Goal: Task Accomplishment & Management: Complete application form

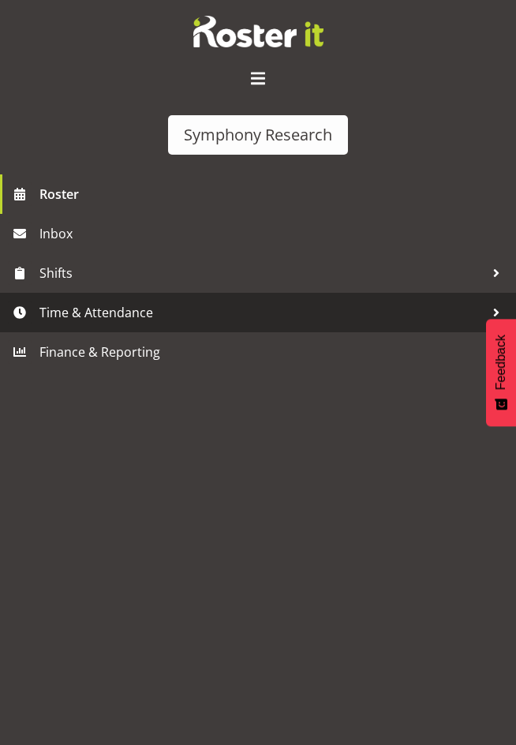
click at [71, 309] on span "Time & Attendance" at bounding box center [261, 313] width 445 height 24
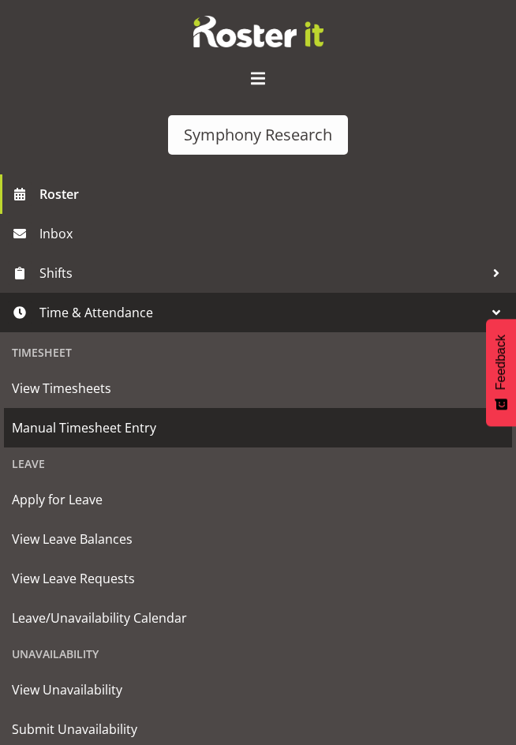
click at [86, 426] on span "Manual Timesheet Entry" at bounding box center [258, 428] width 492 height 24
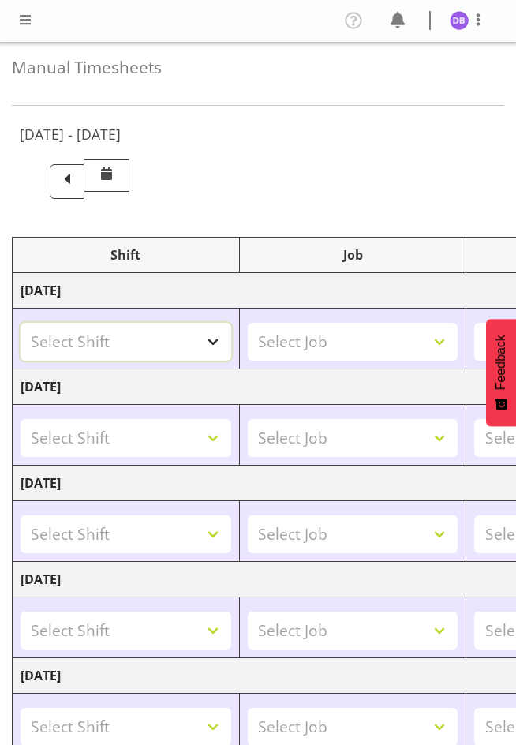
click at [214, 338] on select "Select Shift !!Project Briefing (Job to be assigned) !!Weekend Residential (Ros…" at bounding box center [126, 342] width 211 height 38
select select "26078"
click at [21, 323] on select "Select Shift !!Project Briefing (Job to be assigned) !!Weekend Residential (Ros…" at bounding box center [126, 342] width 211 height 38
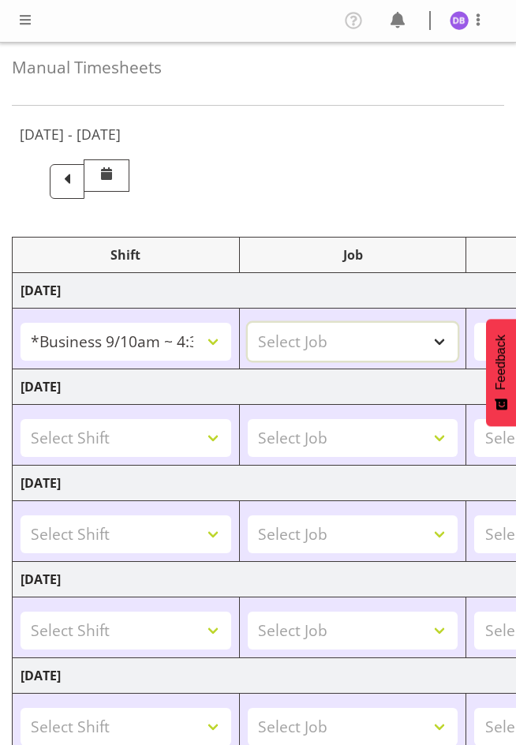
click at [441, 340] on select "Select Job 550060 IF Admin 553492 World Poll Aus Wave 2 Main 2025 553493 World …" at bounding box center [353, 342] width 211 height 38
select select "9636"
click at [248, 323] on select "Select Job 550060 IF Admin 553492 World Poll Aus Wave 2 Main 2025 553493 World …" at bounding box center [353, 342] width 211 height 38
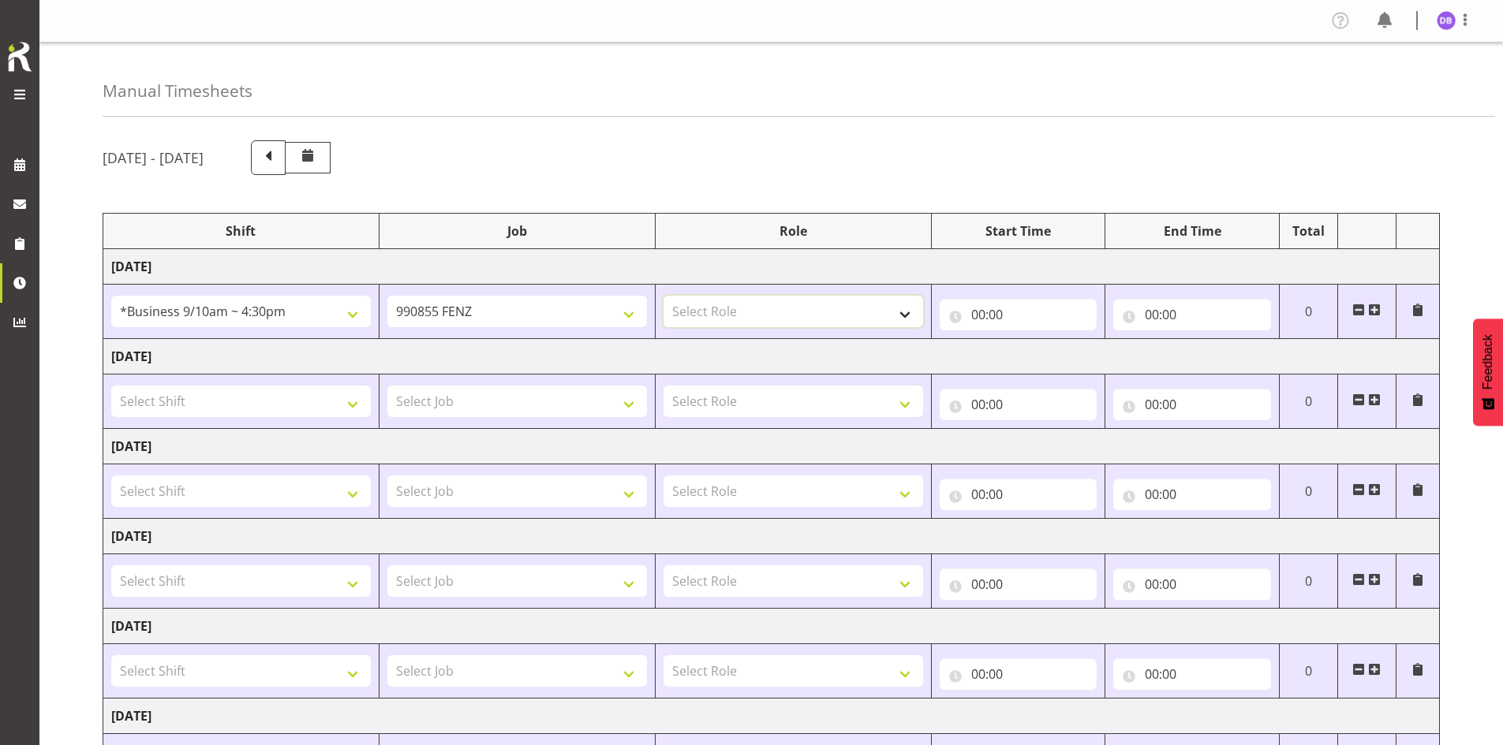
click at [515, 313] on select "Select Role Briefing Interviewing" at bounding box center [793, 312] width 260 height 32
select select "47"
click at [515, 296] on select "Select Role Briefing Interviewing" at bounding box center [793, 312] width 260 height 32
click at [515, 314] on input "00:00" at bounding box center [1019, 315] width 158 height 32
drag, startPoint x: 1037, startPoint y: 359, endPoint x: 1042, endPoint y: 379, distance: 20.3
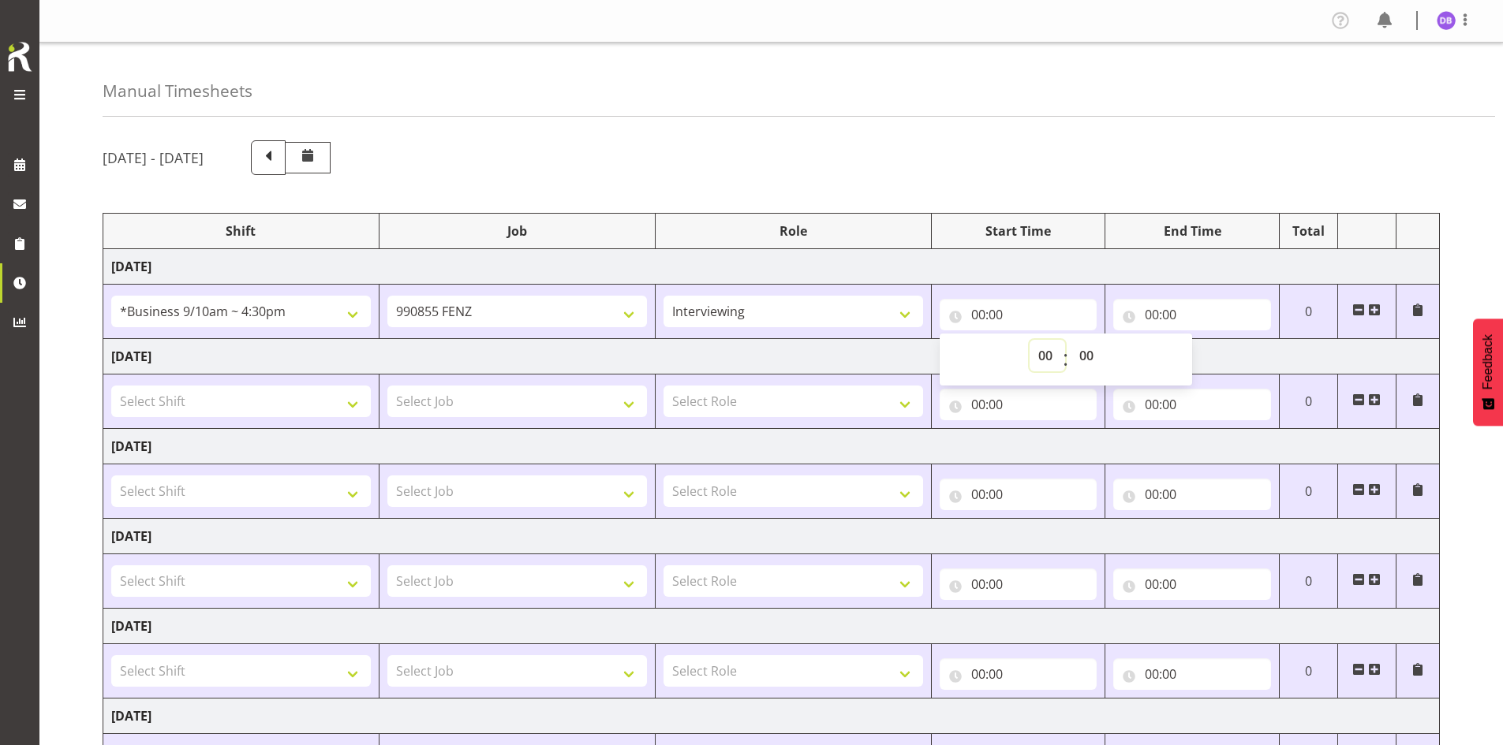
click at [515, 359] on select "00 01 02 03 04 05 06 07 08 09 10 11 12 13 14 15 16 17 18 19 20 21 22 23" at bounding box center [1046, 356] width 35 height 32
select select "10"
click at [515, 340] on select "00 01 02 03 04 05 06 07 08 09 10 11 12 13 14 15 16 17 18 19 20 21 22 23" at bounding box center [1046, 356] width 35 height 32
type input "10:00"
click at [515, 310] on input "00:00" at bounding box center [1192, 315] width 158 height 32
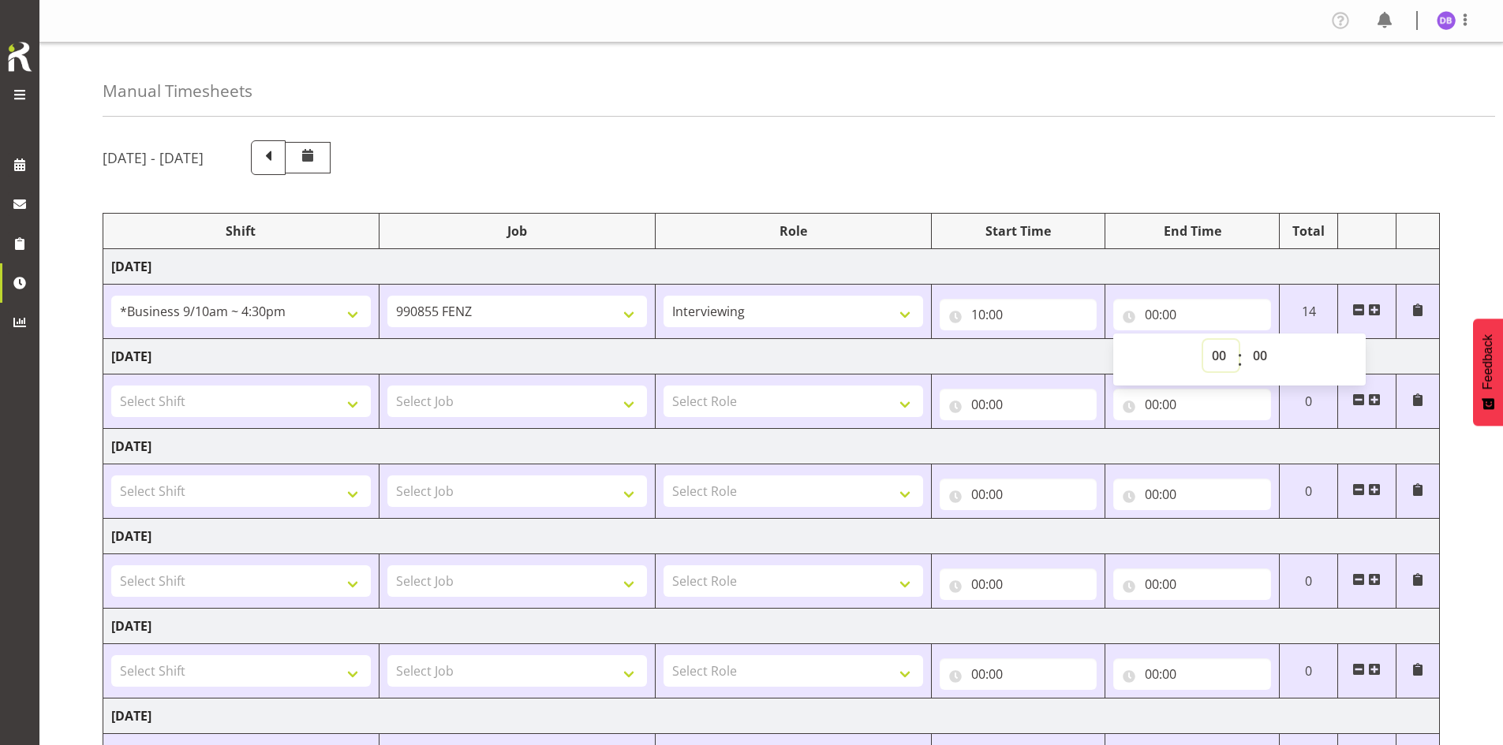
click at [515, 352] on select "00 01 02 03 04 05 06 07 08 09 10 11 12 13 14 15 16 17 18 19 20 21 22 23" at bounding box center [1220, 356] width 35 height 32
select select "13"
click at [515, 340] on select "00 01 02 03 04 05 06 07 08 09 10 11 12 13 14 15 16 17 18 19 20 21 22 23" at bounding box center [1220, 356] width 35 height 32
type input "13:00"
click at [515, 350] on select "00 01 02 03 04 05 06 07 08 09 10 11 12 13 14 15 16 17 18 19 20 21 22 23 24 25 2…" at bounding box center [1261, 356] width 35 height 32
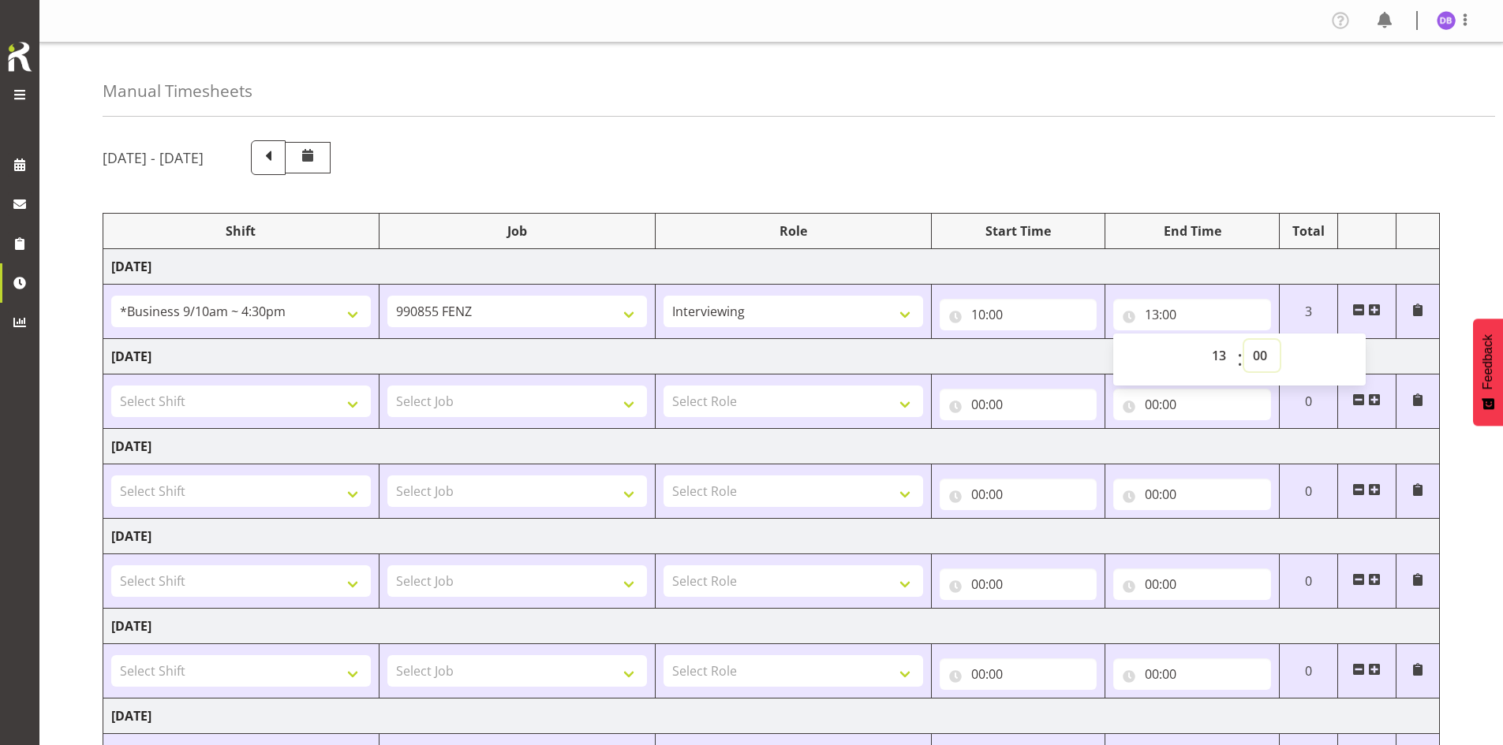
select select "8"
click at [515, 340] on select "00 01 02 03 04 05 06 07 08 09 10 11 12 13 14 15 16 17 18 19 20 21 22 23 24 25 2…" at bounding box center [1261, 356] width 35 height 32
type input "13:08"
click at [515, 305] on span at bounding box center [1374, 310] width 13 height 13
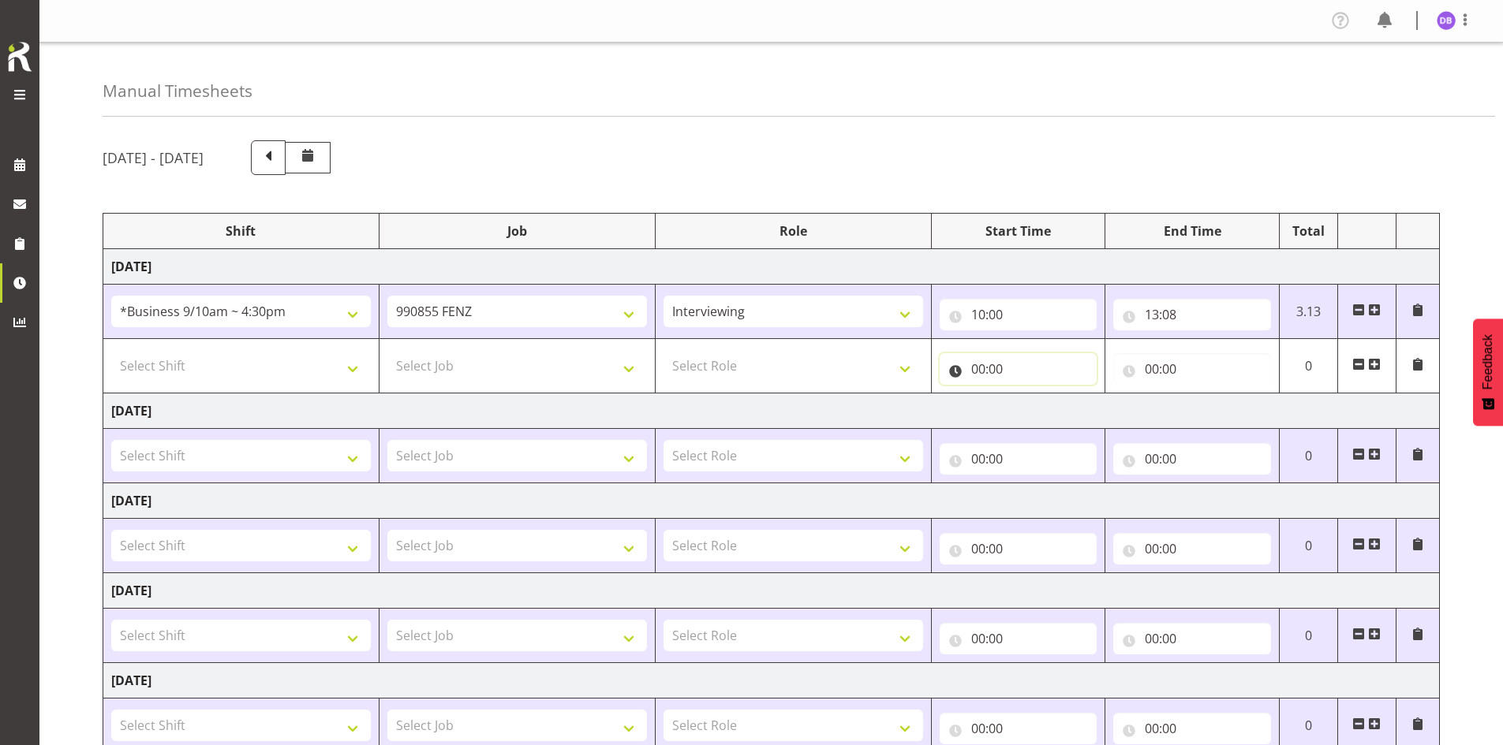
click at [515, 366] on input "00:00" at bounding box center [1019, 369] width 158 height 32
click at [515, 410] on select "00 01 02 03 04 05 06 07 08 09 10 11 12 13 14 15 16 17 18 19 20 21 22 23" at bounding box center [1046, 410] width 35 height 32
select select "12"
click at [515, 394] on select "00 01 02 03 04 05 06 07 08 09 10 11 12 13 14 15 16 17 18 19 20 21 22 23" at bounding box center [1046, 410] width 35 height 32
type input "12:00"
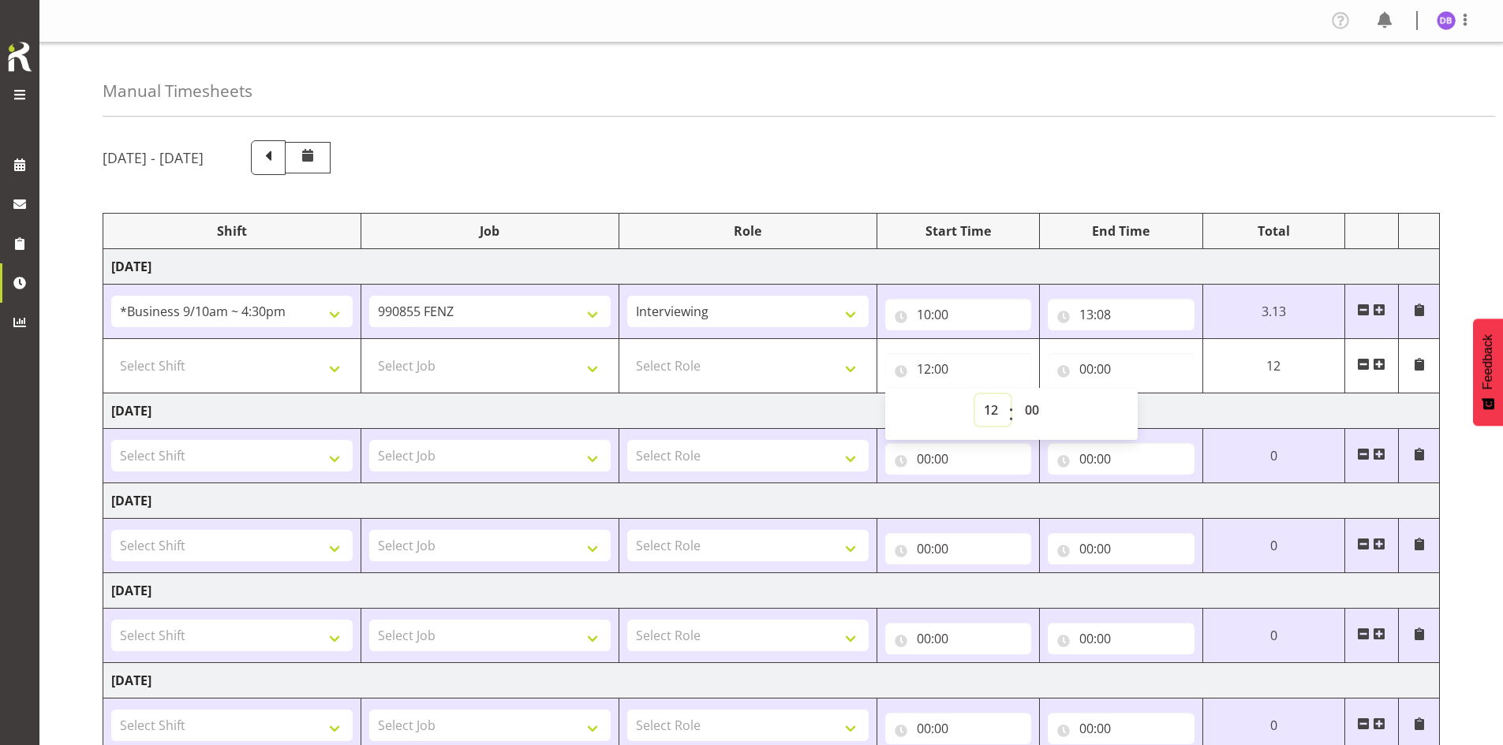
click at [515, 407] on select "00 01 02 03 04 05 06 07 08 09 10 11 12 13 14 15 16 17 18 19 20 21 22 23" at bounding box center [992, 410] width 35 height 32
select select "13"
click at [515, 394] on select "00 01 02 03 04 05 06 07 08 09 10 11 12 13 14 15 16 17 18 19 20 21 22 23" at bounding box center [992, 410] width 35 height 32
type input "13:00"
click at [515, 408] on select "00 01 02 03 04 05 06 07 08 09 10 11 12 13 14 15 16 17 18 19 20 21 22 23 24 25 2…" at bounding box center [1033, 410] width 35 height 32
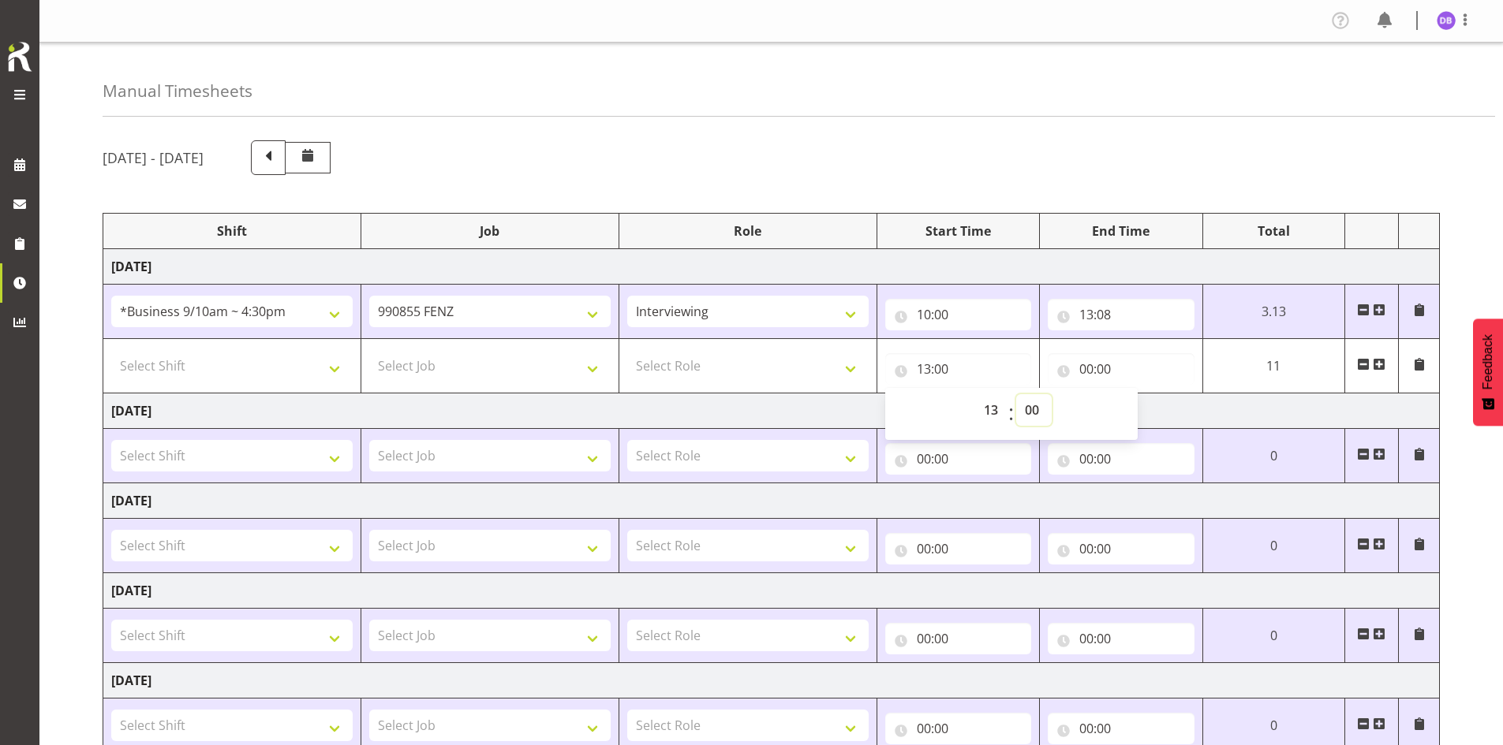
select select "8"
click at [515, 394] on select "00 01 02 03 04 05 06 07 08 09 10 11 12 13 14 15 16 17 18 19 20 21 22 23 24 25 2…" at bounding box center [1033, 410] width 35 height 32
type input "13:08"
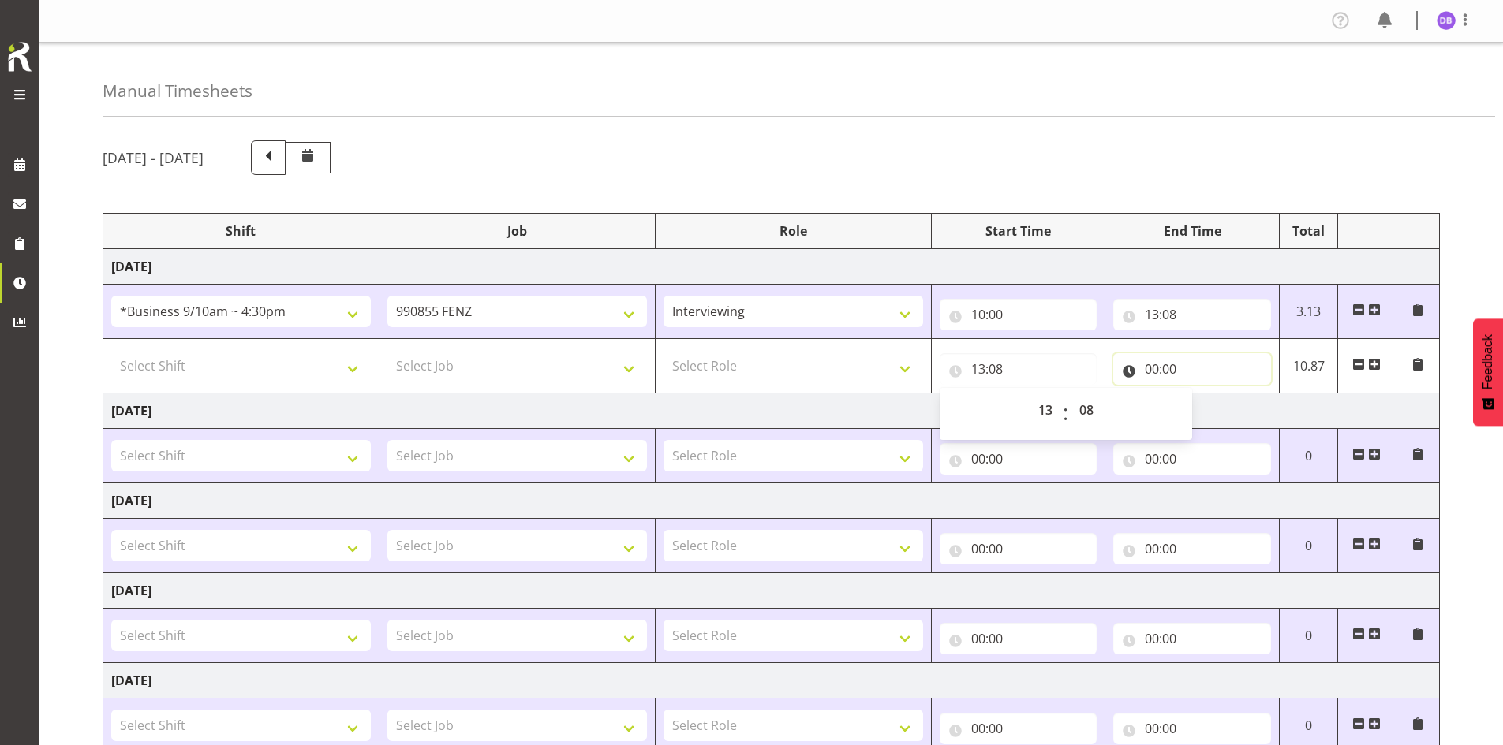
click at [515, 366] on input "00:00" at bounding box center [1192, 369] width 158 height 32
click at [515, 412] on select "00 01 02 03 04 05 06 07 08 09 10 11 12 13 14 15 16 17 18 19 20 21 22 23" at bounding box center [1220, 410] width 35 height 32
select select "13"
click at [515, 394] on select "00 01 02 03 04 05 06 07 08 09 10 11 12 13 14 15 16 17 18 19 20 21 22 23" at bounding box center [1220, 410] width 35 height 32
type input "13:00"
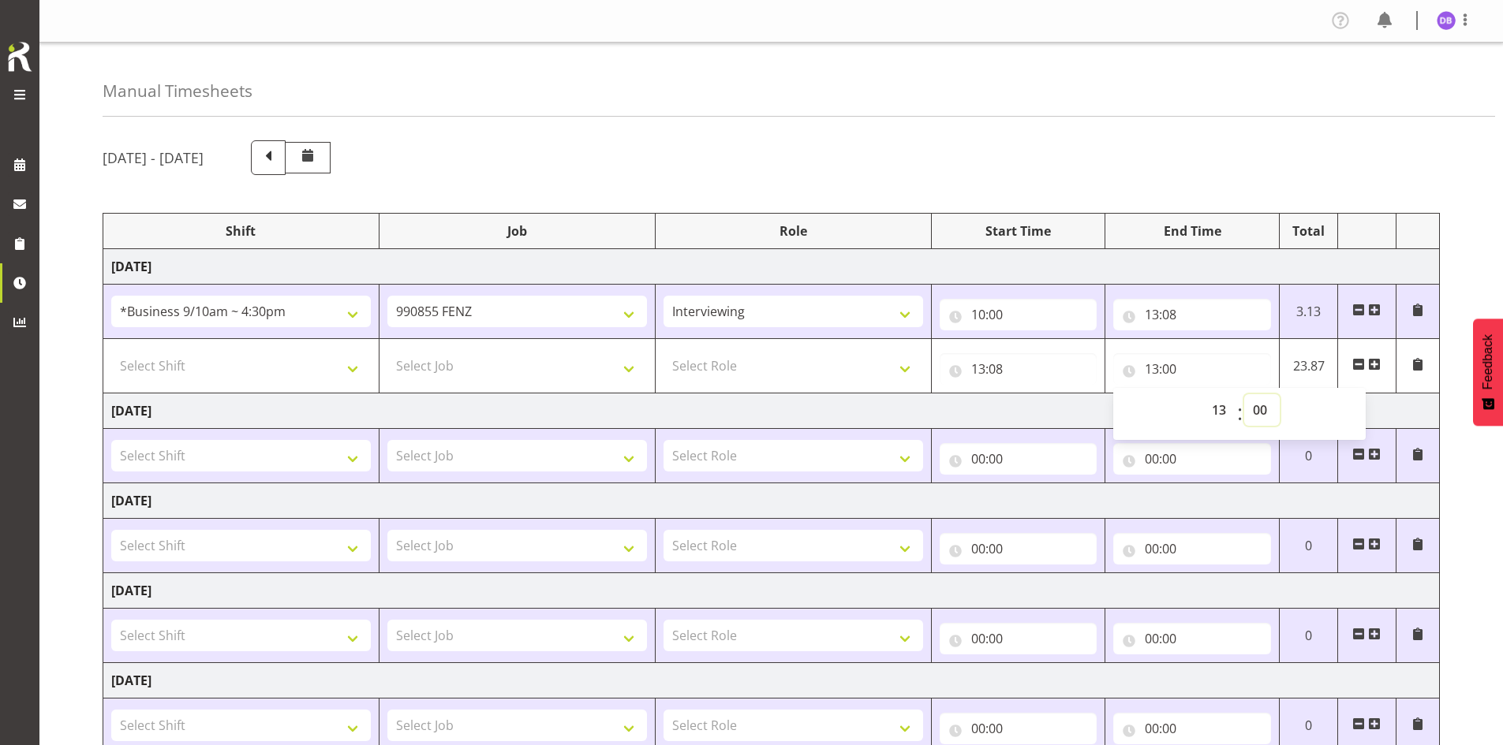
click at [515, 409] on select "00 01 02 03 04 05 06 07 08 09 10 11 12 13 14 15 16 17 18 19 20 21 22 23 24 25 2…" at bounding box center [1261, 410] width 35 height 32
select select "29"
click at [515, 394] on select "00 01 02 03 04 05 06 07 08 09 10 11 12 13 14 15 16 17 18 19 20 21 22 23 24 25 2…" at bounding box center [1261, 410] width 35 height 32
type input "13:29"
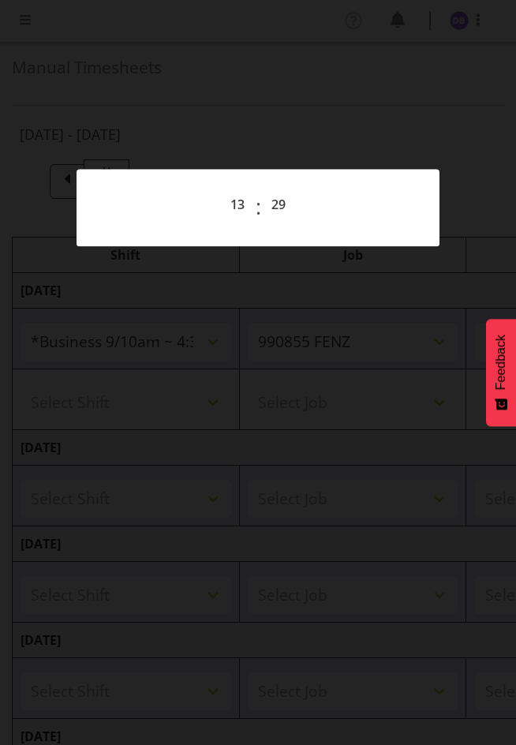
click at [339, 229] on div "00 01 02 03 04 05 06 07 08 09 10 11 12 13 14 15 16 17 18 19 20 21 22 23 : 00 01…" at bounding box center [258, 208] width 363 height 65
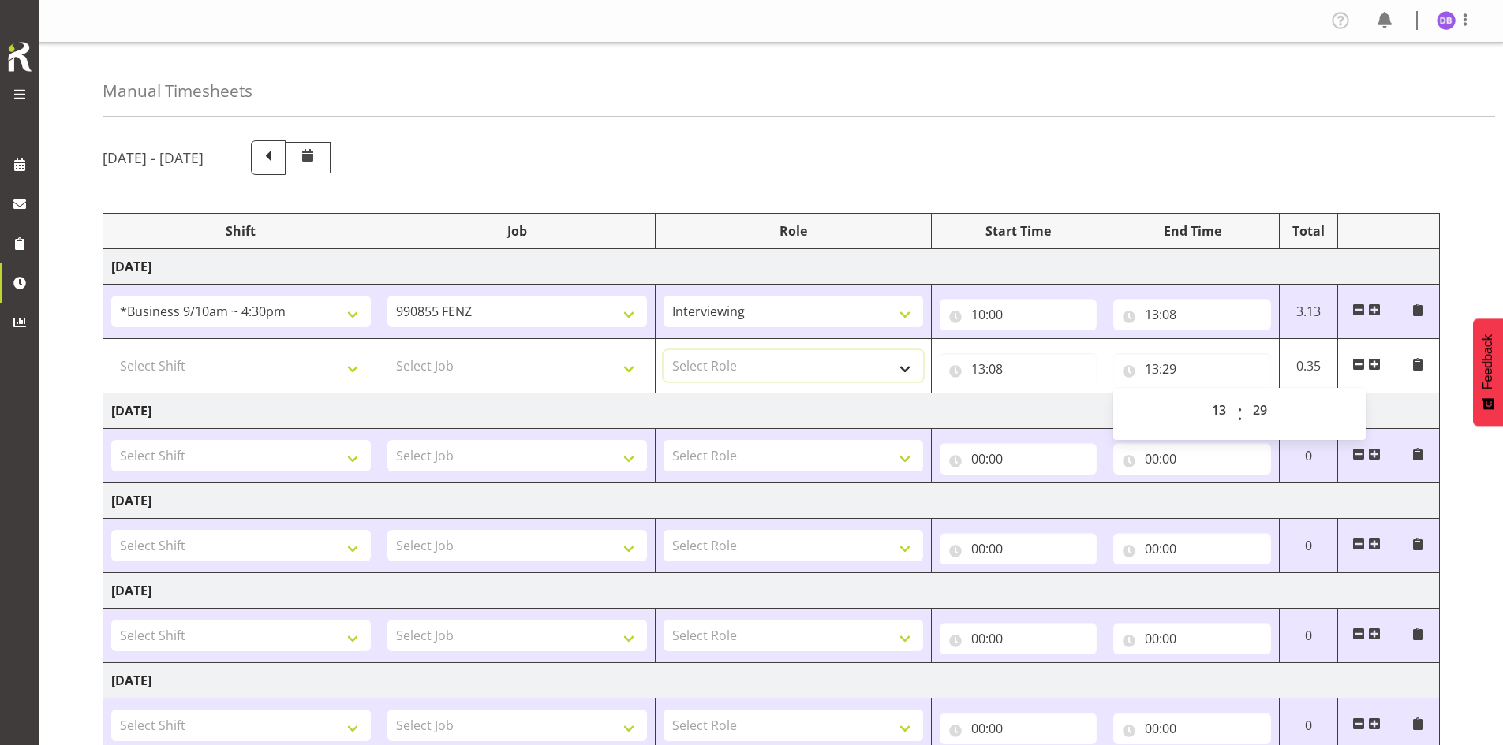
click at [515, 373] on select "Select Role Briefing Interviewing" at bounding box center [793, 366] width 260 height 32
select select "47"
click at [515, 350] on select "Select Role Briefing Interviewing" at bounding box center [793, 366] width 260 height 32
click at [515, 369] on select "Select Job 550060 IF Admin 553492 World Poll Aus Wave 2 Main 2025 553493 World …" at bounding box center [517, 366] width 260 height 32
click at [351, 371] on select "Select Shift !!Project Briefing (Job to be assigned) !!Weekend Residential (Ros…" at bounding box center [241, 366] width 260 height 32
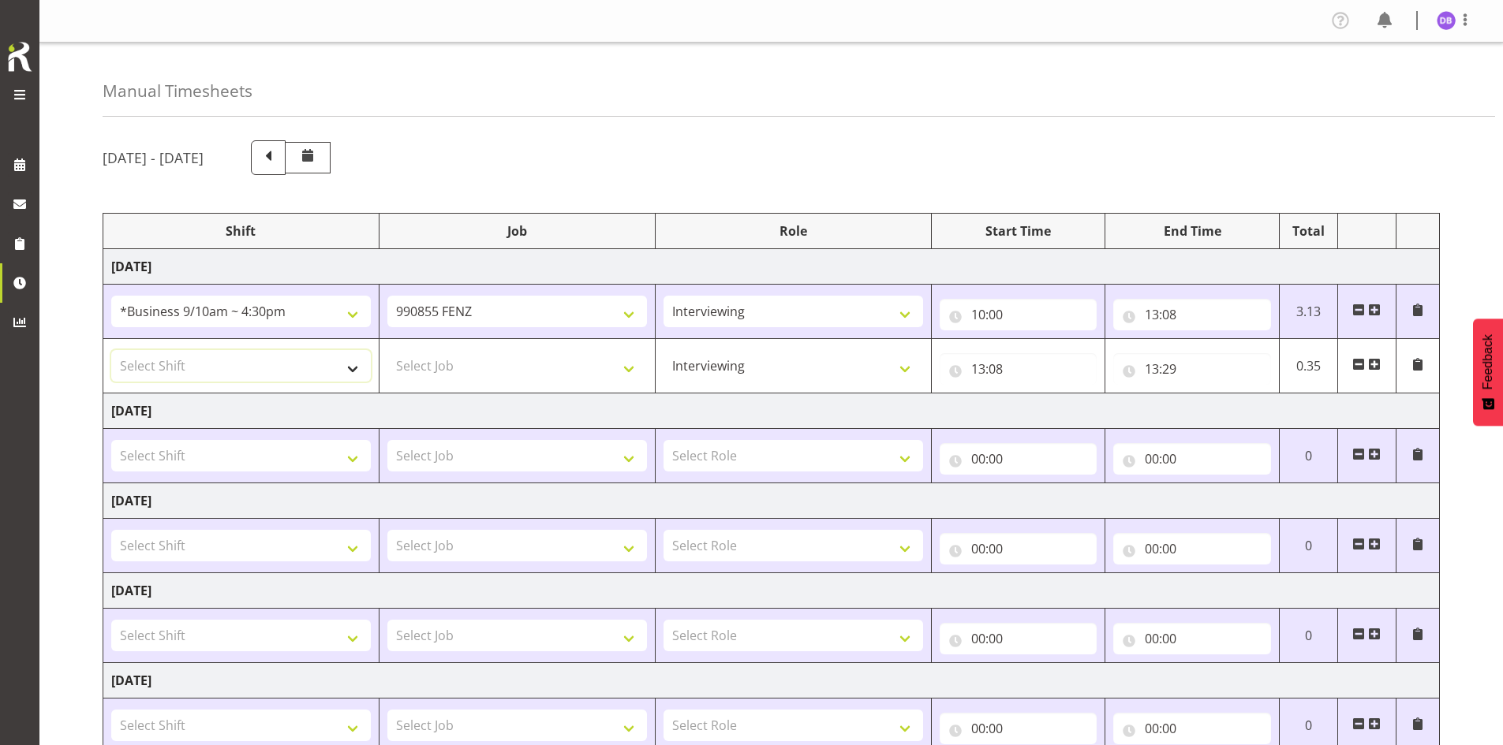
select select "26078"
click at [111, 350] on select "Select Shift !!Project Briefing (Job to be assigned) !!Weekend Residential (Ros…" at bounding box center [241, 366] width 260 height 32
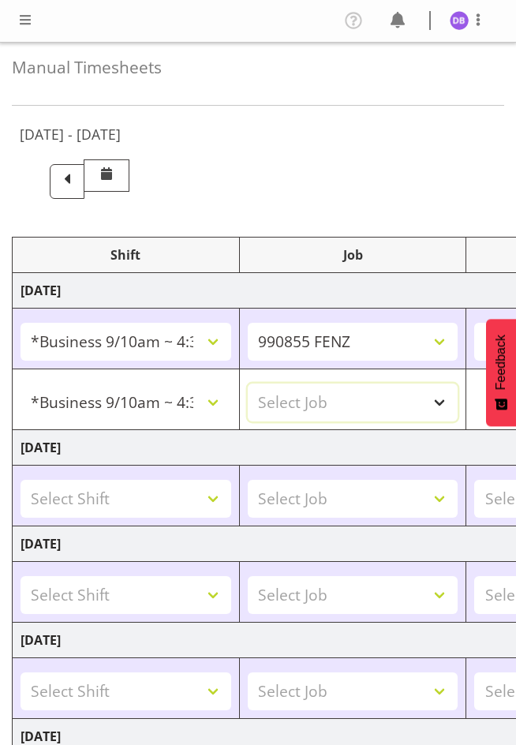
click at [436, 402] on select "Select Job 550060 IF Admin 553492 World Poll Aus Wave 2 Main 2025 553493 World …" at bounding box center [353, 402] width 211 height 38
click at [444, 401] on select "Select Job 550060 IF Admin 553492 World Poll Aus Wave 2 Main 2025 553493 World …" at bounding box center [353, 402] width 211 height 38
click at [441, 398] on select "Select Job 550060 IF Admin 553492 World Poll Aus Wave 2 Main 2025 553493 World …" at bounding box center [353, 402] width 211 height 38
click at [436, 398] on select "Select Job 550060 IF Admin 553492 World Poll Aus Wave 2 Main 2025 553493 World …" at bounding box center [353, 402] width 211 height 38
select select "9426"
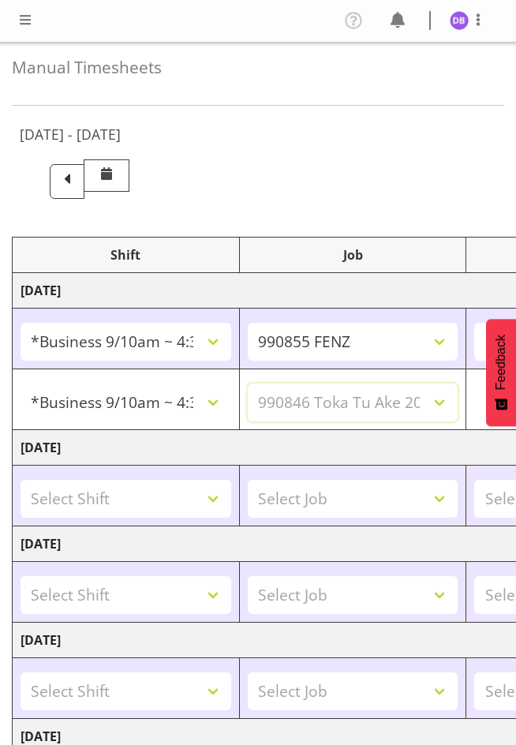
click at [248, 383] on select "Select Job 550060 IF Admin 553492 World Poll Aus Wave 2 Main 2025 553493 World …" at bounding box center [353, 402] width 211 height 38
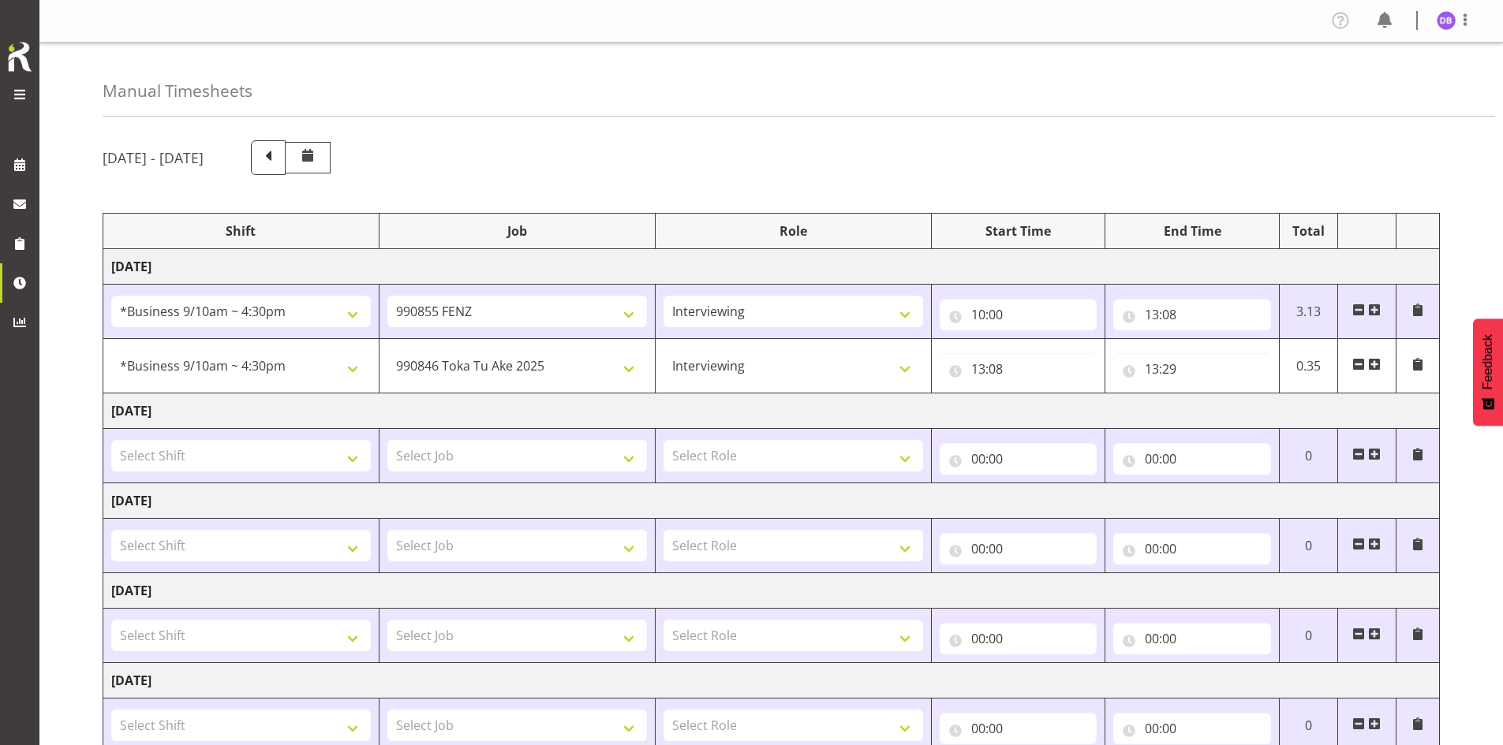
click at [515, 358] on span at bounding box center [1374, 364] width 13 height 13
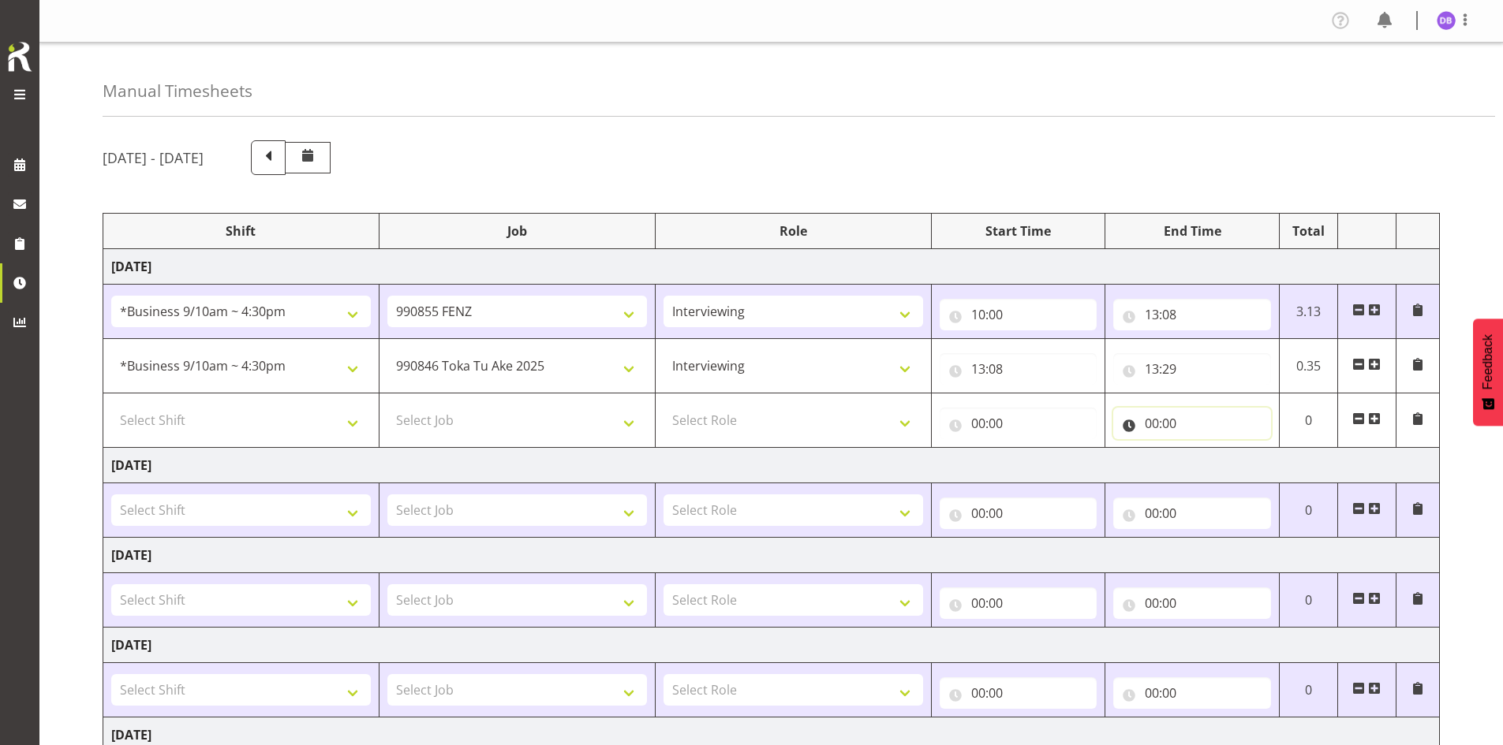
click at [515, 423] on input "00:00" at bounding box center [1192, 424] width 158 height 32
click at [515, 460] on select "00 01 02 03 04 05 06 07 08 09 10 11 12 13 14 15 16 17 18 19 20 21 22 23" at bounding box center [1220, 465] width 35 height 32
select select "14"
click at [515, 449] on select "00 01 02 03 04 05 06 07 08 09 10 11 12 13 14 15 16 17 18 19 20 21 22 23" at bounding box center [1220, 465] width 35 height 32
type input "14:00"
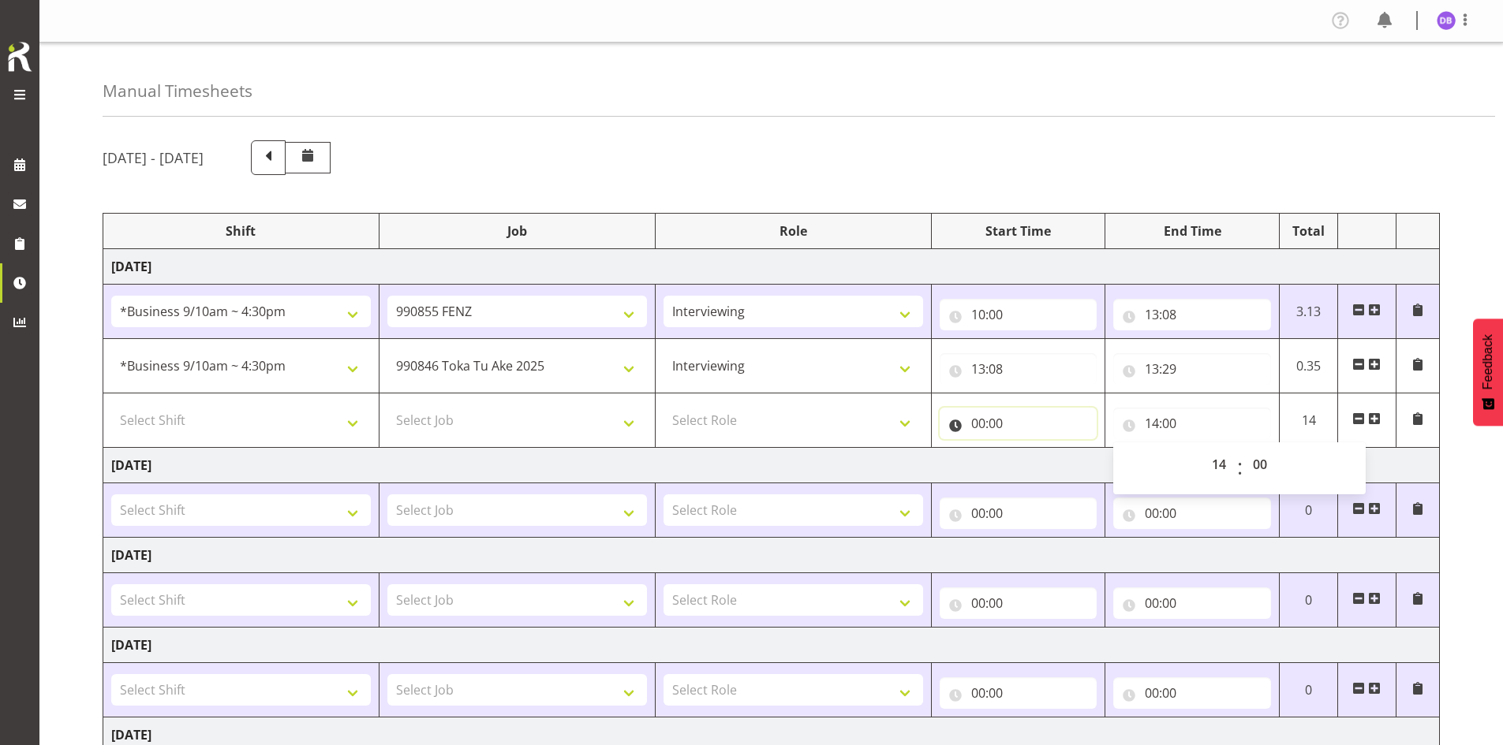
click at [515, 420] on input "00:00" at bounding box center [1019, 424] width 158 height 32
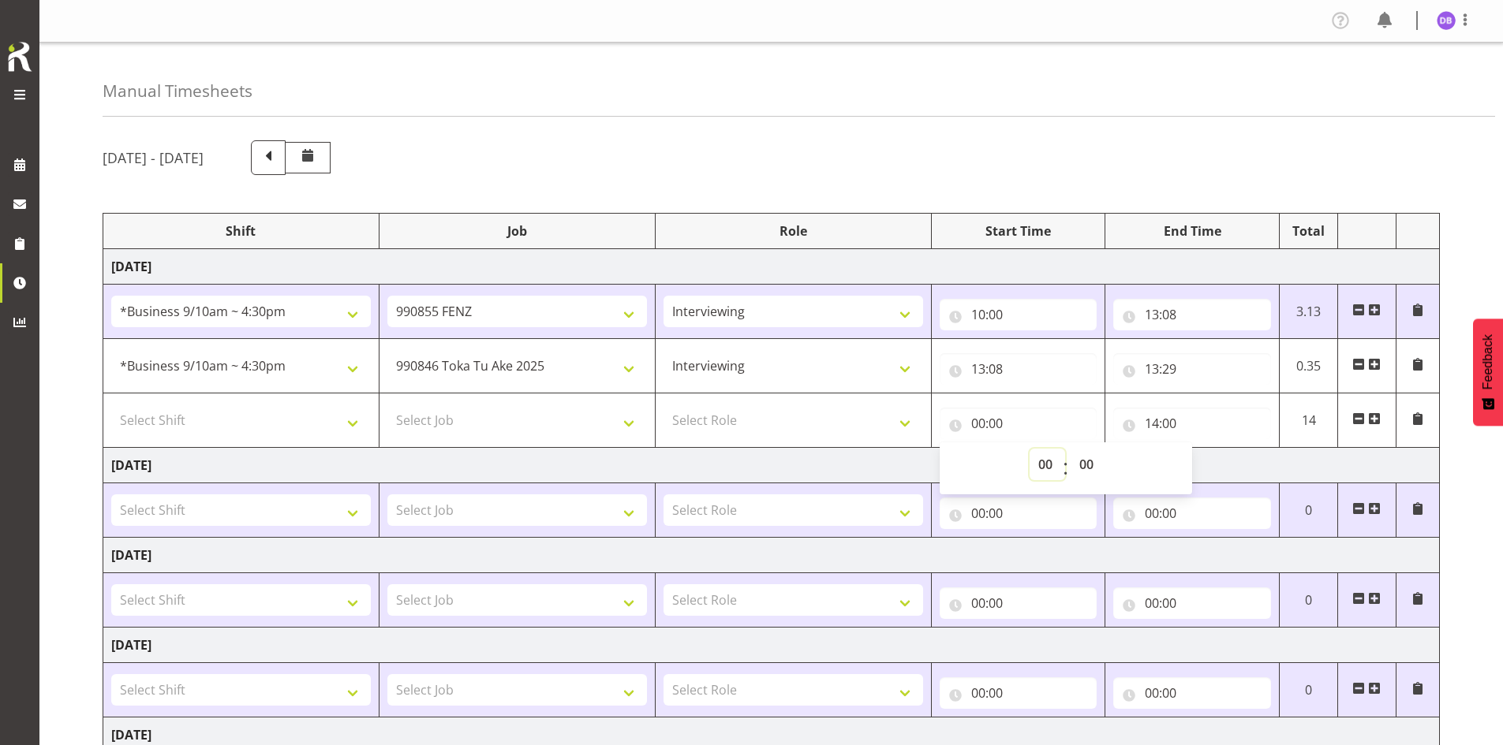
click at [515, 465] on select "00 01 02 03 04 05 06 07 08 09 10 11 12 13 14 15 16 17 18 19 20 21 22 23" at bounding box center [1046, 465] width 35 height 32
select select "13"
click at [515, 449] on select "00 01 02 03 04 05 06 07 08 09 10 11 12 13 14 15 16 17 18 19 20 21 22 23" at bounding box center [1046, 465] width 35 height 32
type input "13:00"
click at [515, 459] on select "00 01 02 03 04 05 06 07 08 09 10 11 12 13 14 15 16 17 18 19 20 21 22 23 24 25 2…" at bounding box center [1087, 465] width 35 height 32
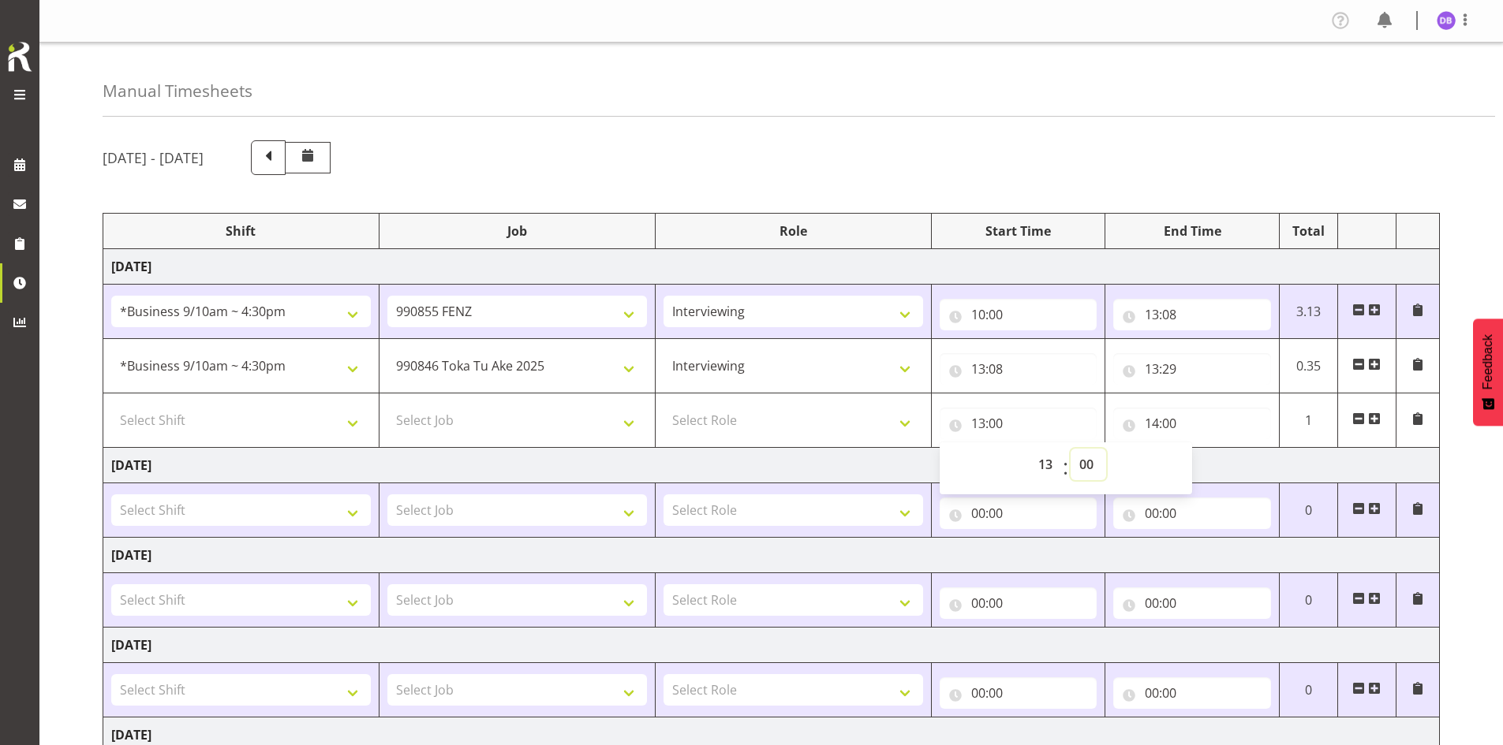
click at [515, 461] on select "00 01 02 03 04 05 06 07 08 09 10 11 12 13 14 15 16 17 18 19 20 21 22 23 24 25 2…" at bounding box center [1087, 465] width 35 height 32
select select "20"
type input "13:20"
select select "29"
type input "13:29"
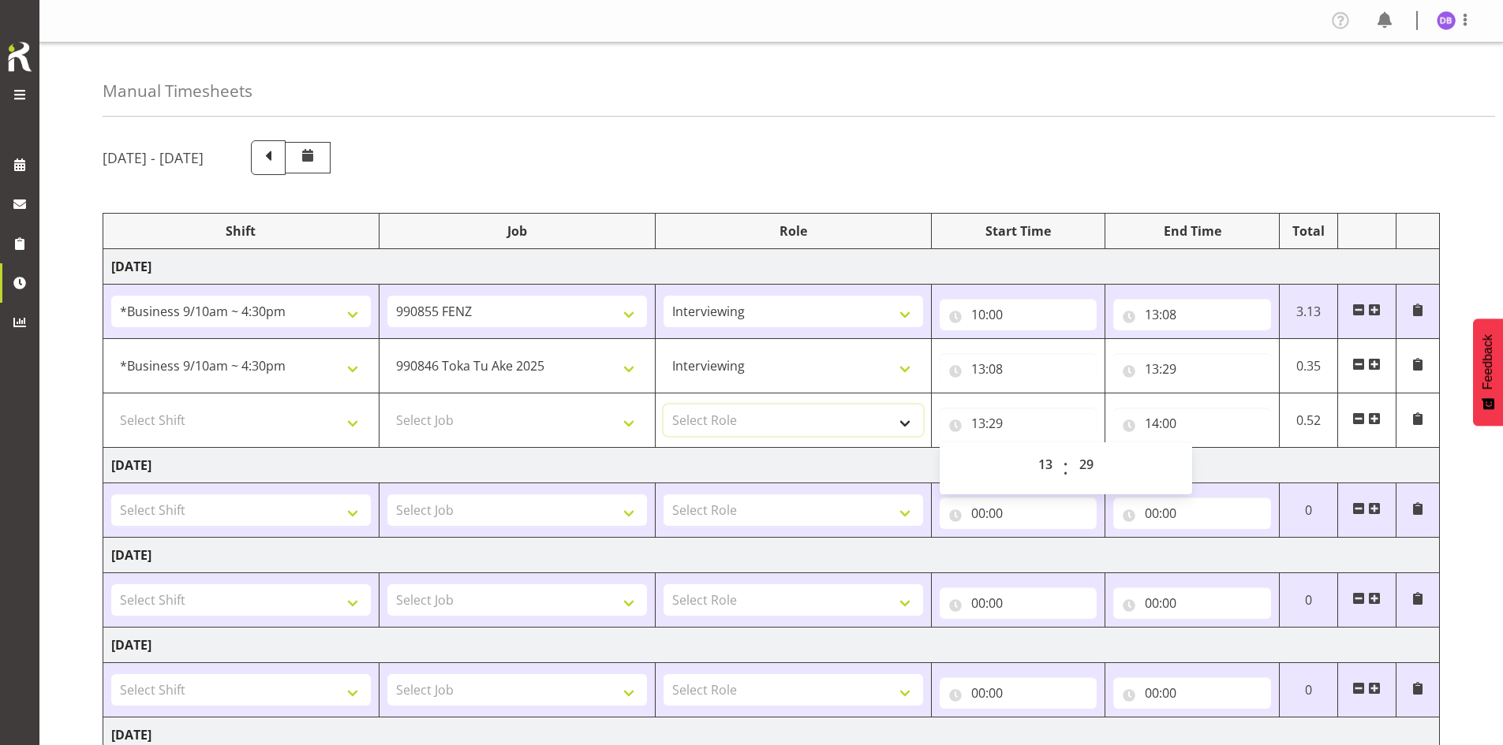
click at [515, 425] on select "Select Role Briefing Interviewing" at bounding box center [793, 421] width 260 height 32
select select "47"
click at [515, 405] on select "Select Role Briefing Interviewing" at bounding box center [793, 421] width 260 height 32
click at [515, 420] on select "Select Job 550060 IF Admin 553492 World Poll Aus Wave 2 Main 2025 553493 World …" at bounding box center [517, 421] width 260 height 32
select select "9636"
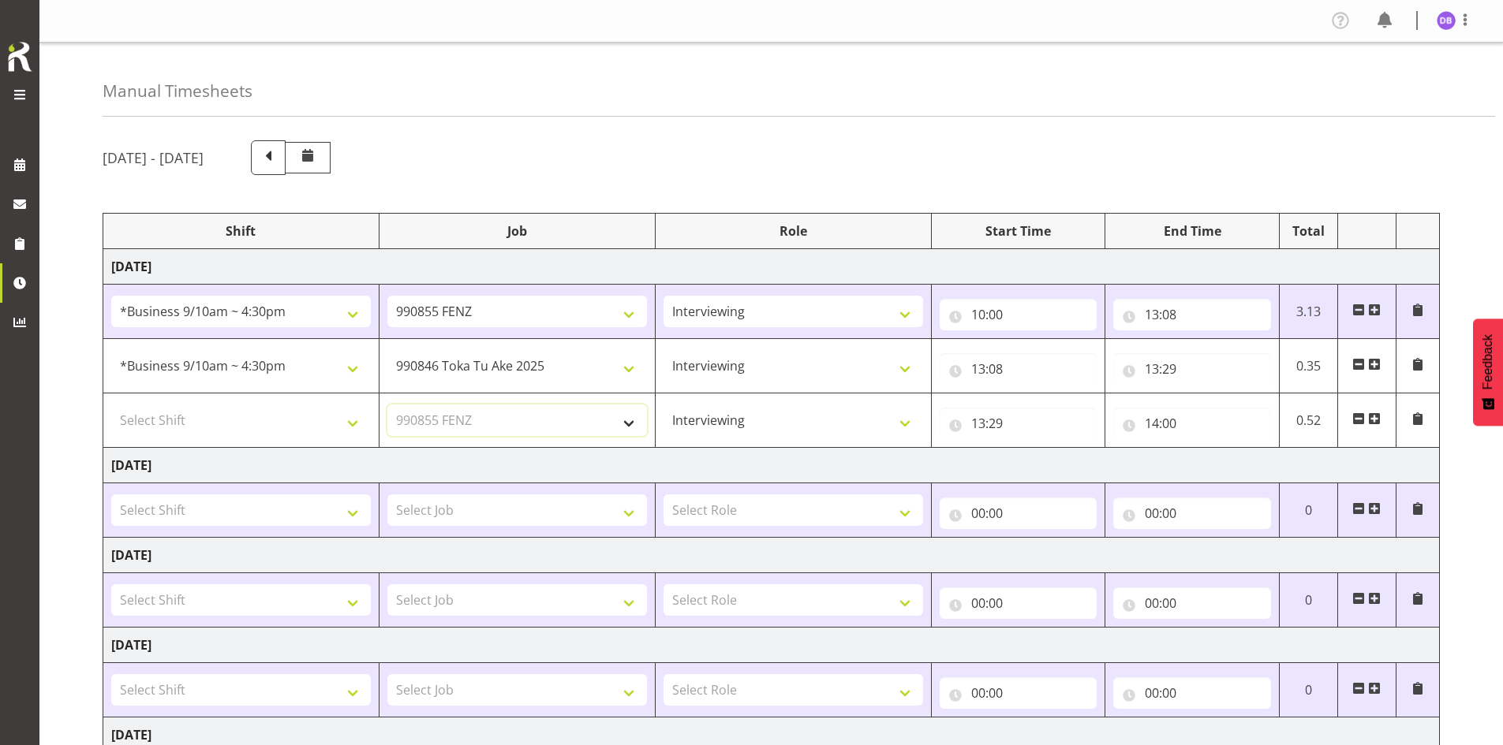
click at [387, 405] on select "Select Job 550060 IF Admin 553492 World Poll Aus Wave 2 Main 2025 553493 World …" at bounding box center [517, 421] width 260 height 32
click at [350, 417] on select "Select Shift !!Project Briefing (Job to be assigned) !!Weekend Residential (Ros…" at bounding box center [241, 421] width 260 height 32
select select "26078"
click at [111, 405] on select "Select Shift !!Project Briefing (Job to be assigned) !!Weekend Residential (Ros…" at bounding box center [241, 421] width 260 height 32
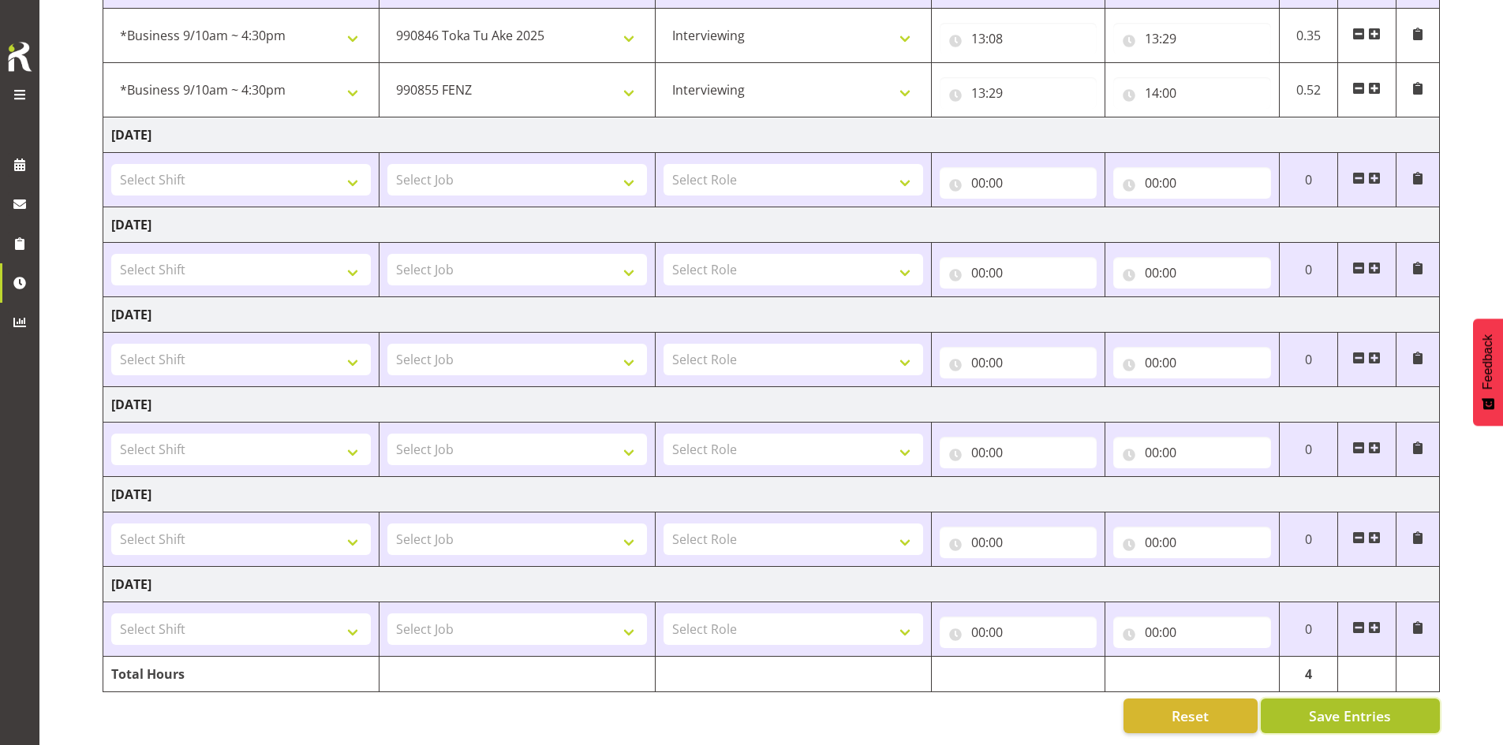
click at [515, 706] on span "Save Entries" at bounding box center [1350, 716] width 82 height 21
select select "9426"
type input "13:08"
type input "13:29"
select select "9636"
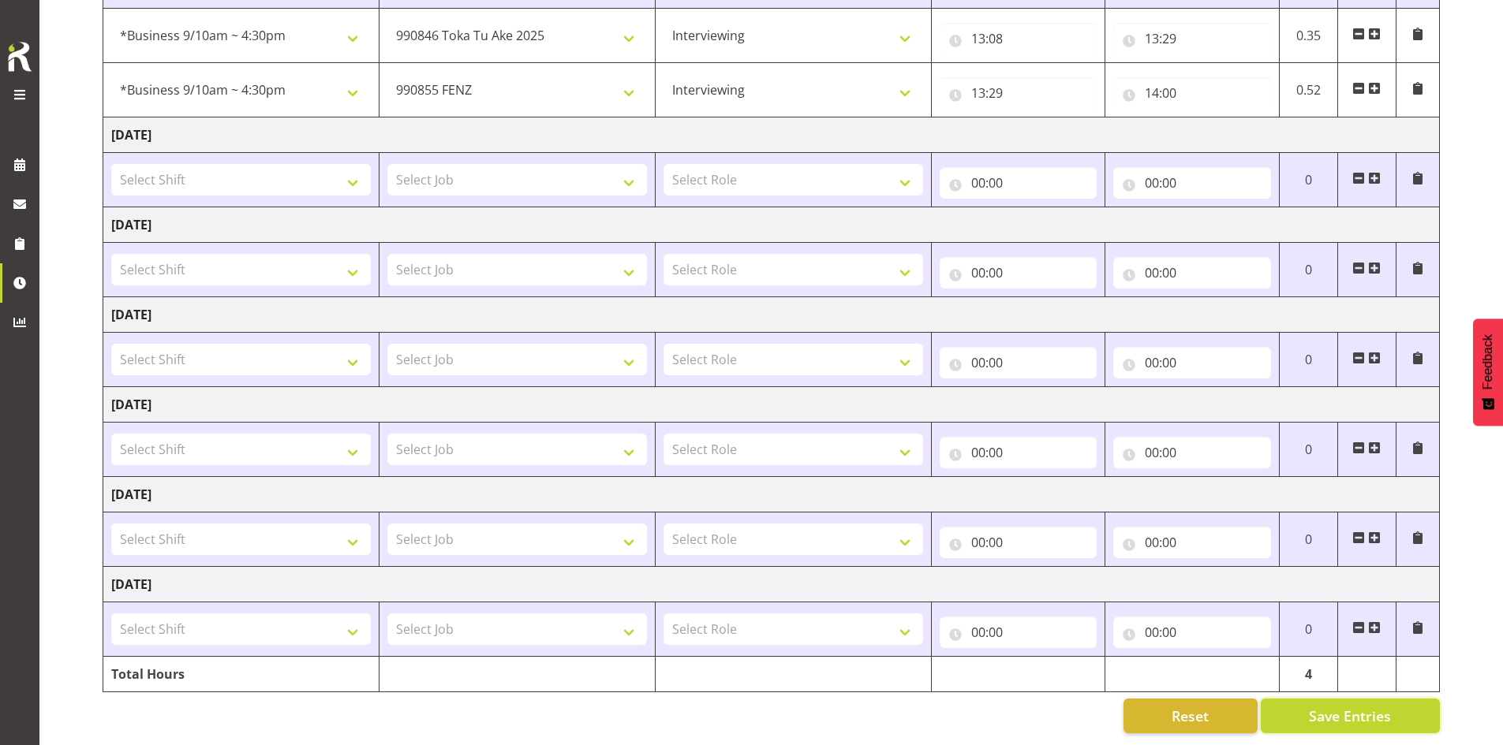
type input "13:29"
type input "14:00"
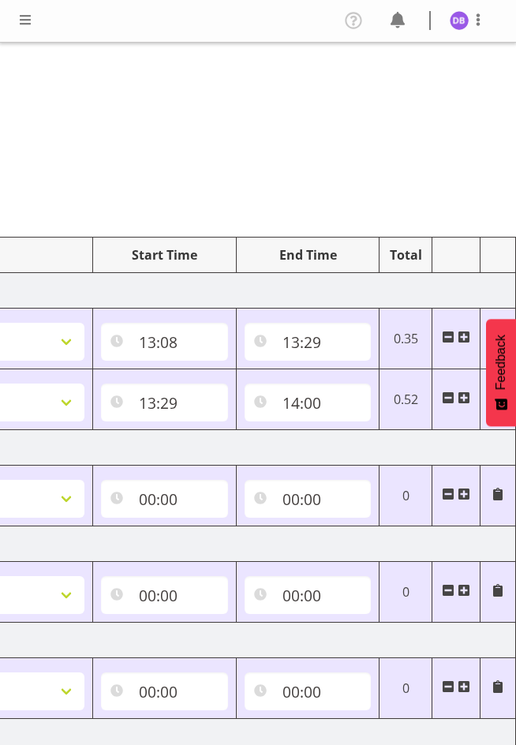
scroll to position [0, 0]
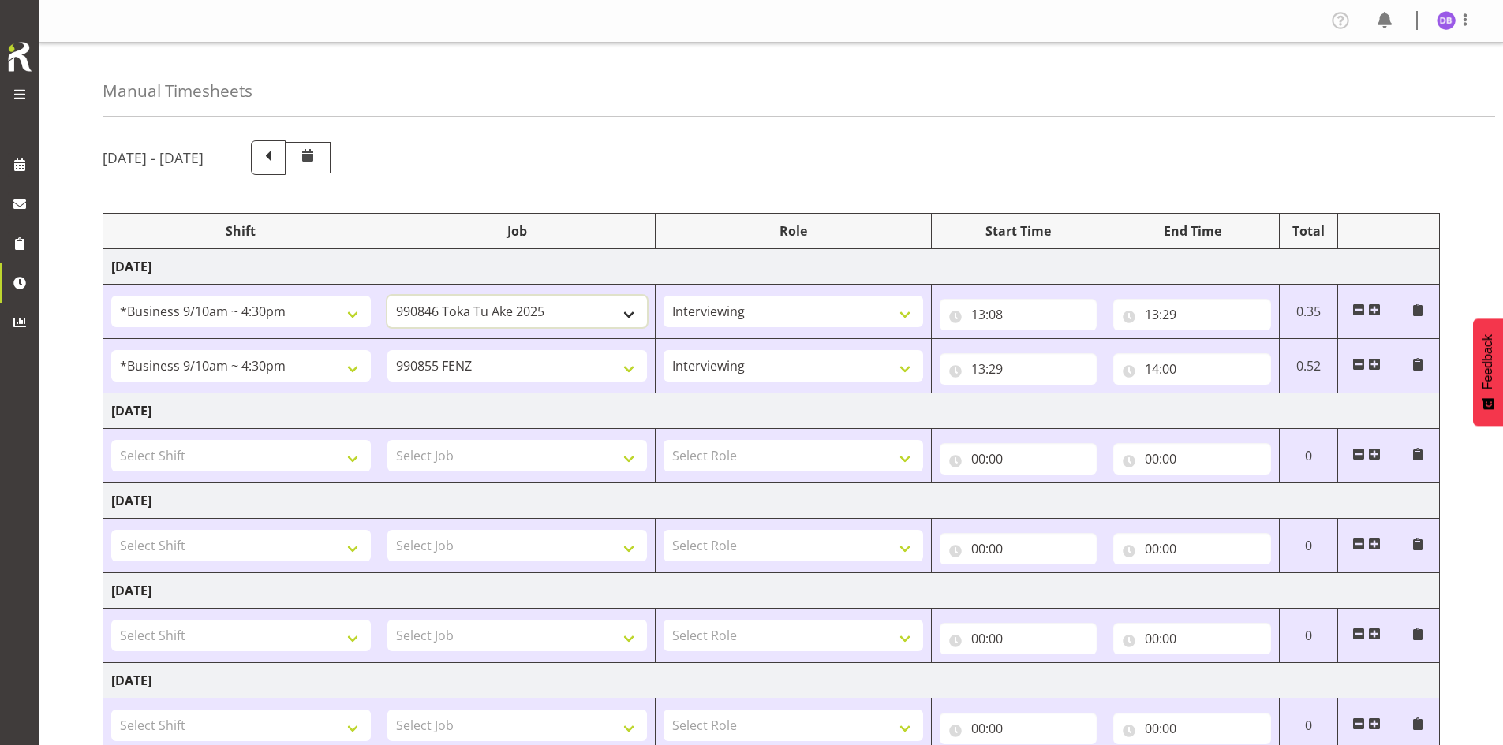
click at [515, 316] on select "550060 IF Admin 553492 World Poll Aus Wave 2 Main 2025 553493 World Poll NZ Wav…" at bounding box center [517, 312] width 260 height 32
click at [515, 308] on span at bounding box center [1374, 310] width 13 height 13
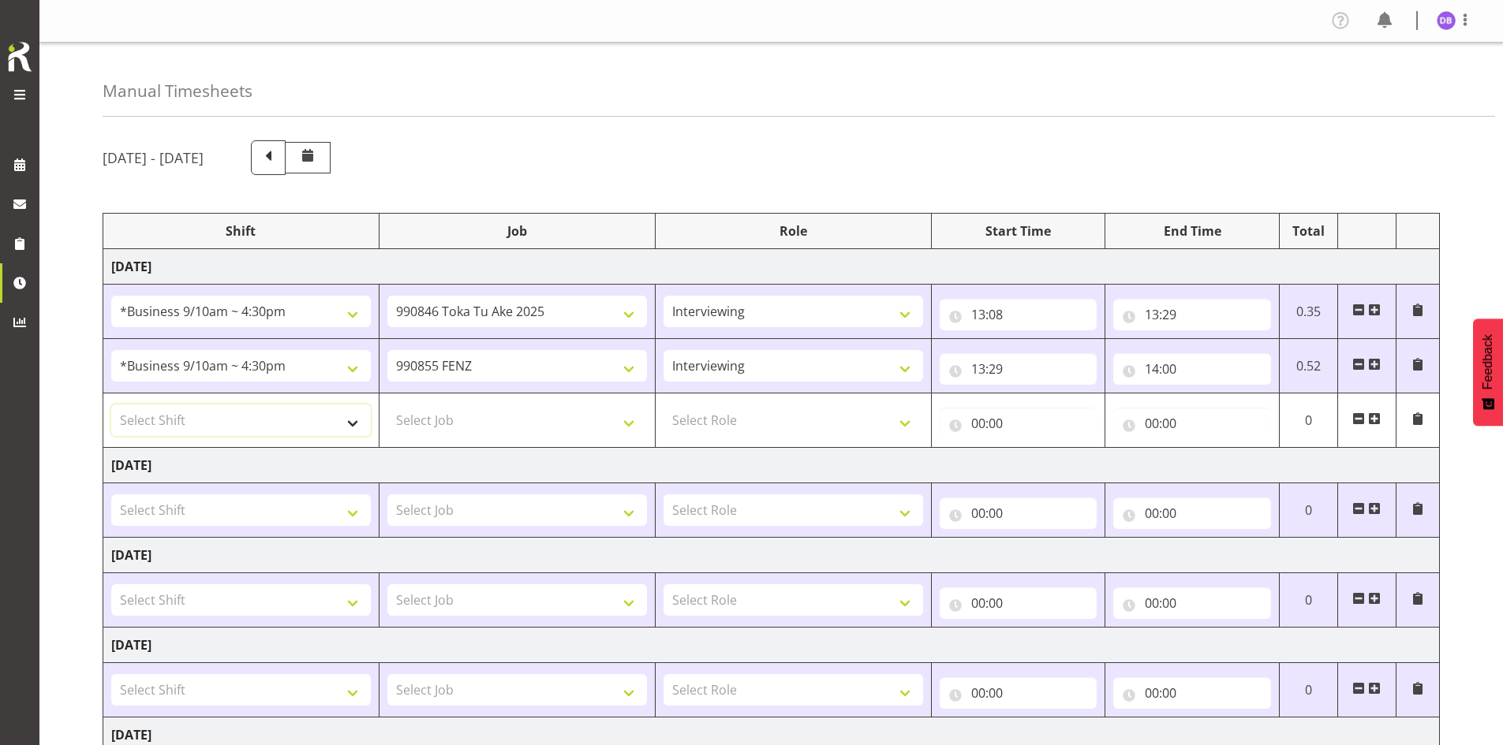
click at [349, 421] on select "Select Shift !!Project Briefing (Job to be assigned) !!Weekend Residential (Ros…" at bounding box center [241, 421] width 260 height 32
select select "26078"
click at [111, 405] on select "Select Shift !!Project Briefing (Job to be assigned) !!Weekend Residential (Ros…" at bounding box center [241, 421] width 260 height 32
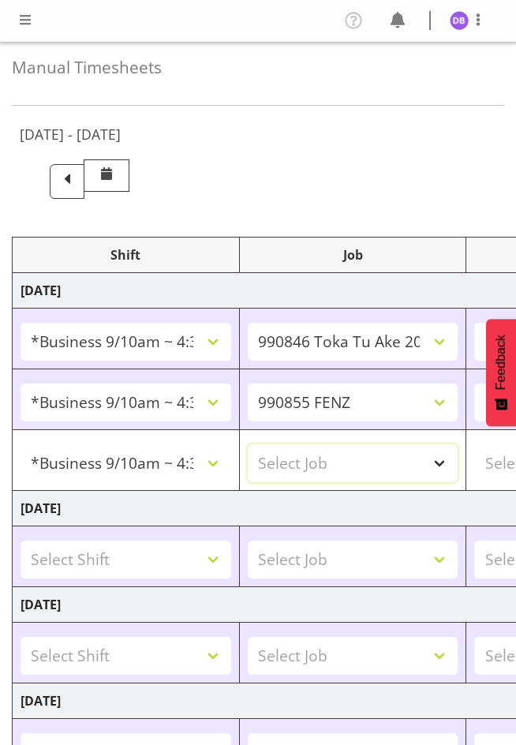
click at [435, 461] on select "Select Job 550060 IF Admin 553492 World Poll Aus Wave 2 Main 2025 553493 World …" at bounding box center [353, 463] width 211 height 38
select select "9636"
click at [248, 444] on select "Select Job 550060 IF Admin 553492 World Poll Aus Wave 2 Main 2025 553493 World …" at bounding box center [353, 463] width 211 height 38
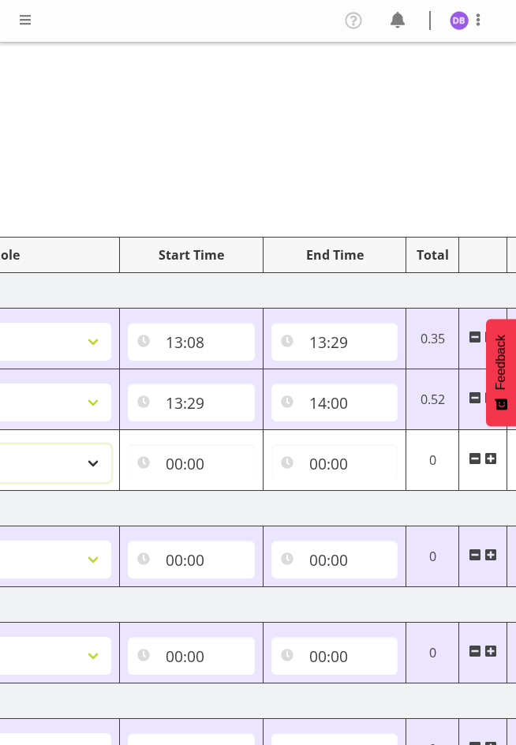
click at [87, 459] on select "Select Role Briefing Interviewing" at bounding box center [6, 463] width 211 height 38
select select "47"
click at [0, 444] on select "Select Role Briefing Interviewing" at bounding box center [6, 463] width 211 height 38
click at [170, 462] on input "00:00" at bounding box center [191, 463] width 127 height 38
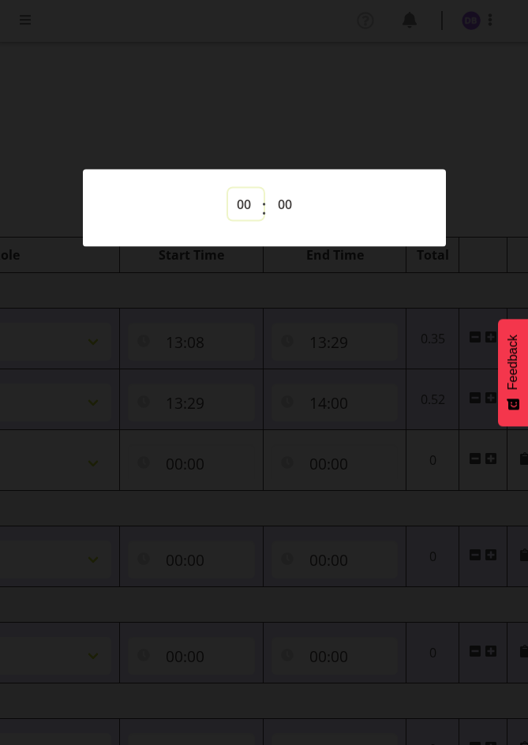
click at [237, 202] on select "00 01 02 03 04 05 06 07 08 09 10 11 12 13 14 15 16 17 18 19 20 21 22 23" at bounding box center [245, 205] width 35 height 32
select select "10"
click at [228, 189] on select "00 01 02 03 04 05 06 07 08 09 10 11 12 13 14 15 16 17 18 19 20 21 22 23" at bounding box center [245, 205] width 35 height 32
type input "10:00"
click at [376, 121] on div at bounding box center [264, 372] width 528 height 745
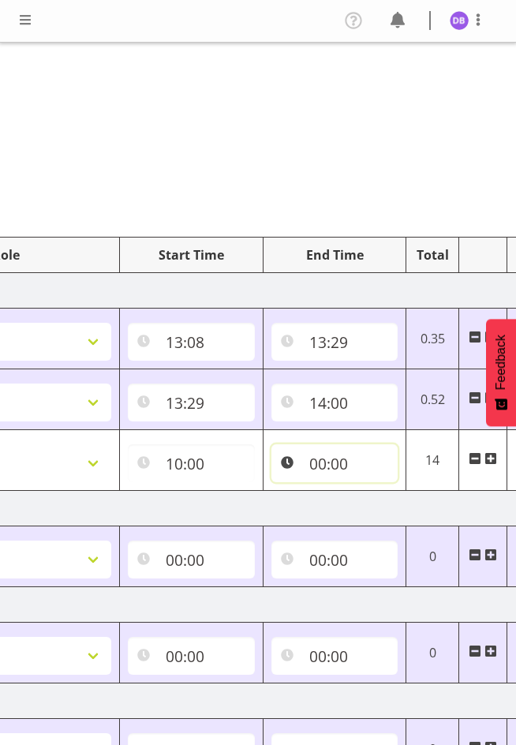
click at [333, 464] on input "00:00" at bounding box center [334, 463] width 127 height 38
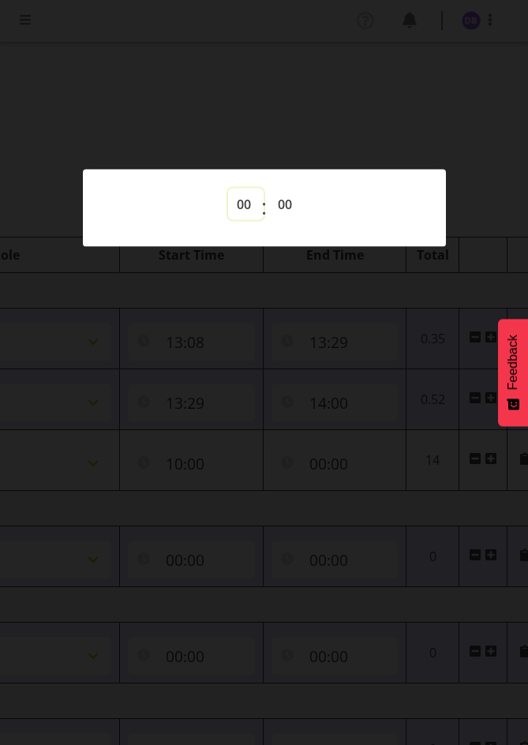
click at [237, 204] on select "00 01 02 03 04 05 06 07 08 09 10 11 12 13 14 15 16 17 18 19 20 21 22 23" at bounding box center [245, 205] width 35 height 32
select select "13"
click at [228, 189] on select "00 01 02 03 04 05 06 07 08 09 10 11 12 13 14 15 16 17 18 19 20 21 22 23" at bounding box center [245, 205] width 35 height 32
type input "13:00"
click at [277, 200] on select "00 01 02 03 04 05 06 07 08 09 10 11 12 13 14 15 16 17 18 19 20 21 22 23 24 25 2…" at bounding box center [286, 205] width 35 height 32
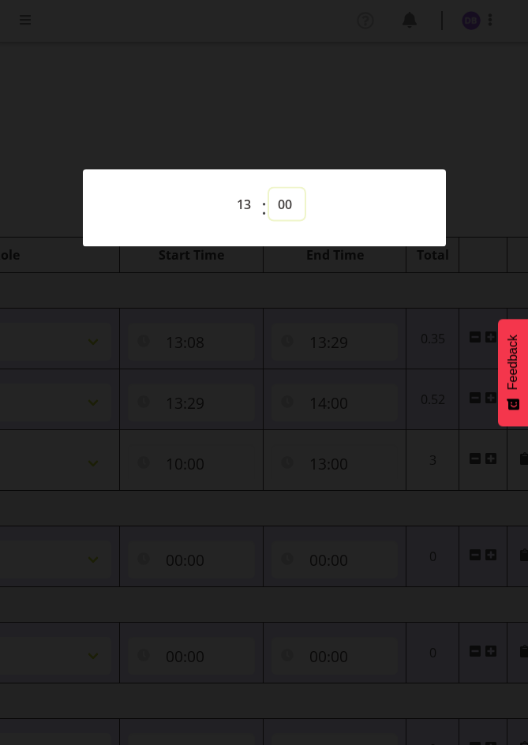
select select "29"
click at [269, 189] on select "00 01 02 03 04 05 06 07 08 09 10 11 12 13 14 15 16 17 18 19 20 21 22 23 24 25 2…" at bounding box center [286, 205] width 35 height 32
type input "13:29"
drag, startPoint x: 368, startPoint y: 63, endPoint x: 362, endPoint y: 81, distance: 19.0
click at [368, 65] on div at bounding box center [264, 372] width 528 height 745
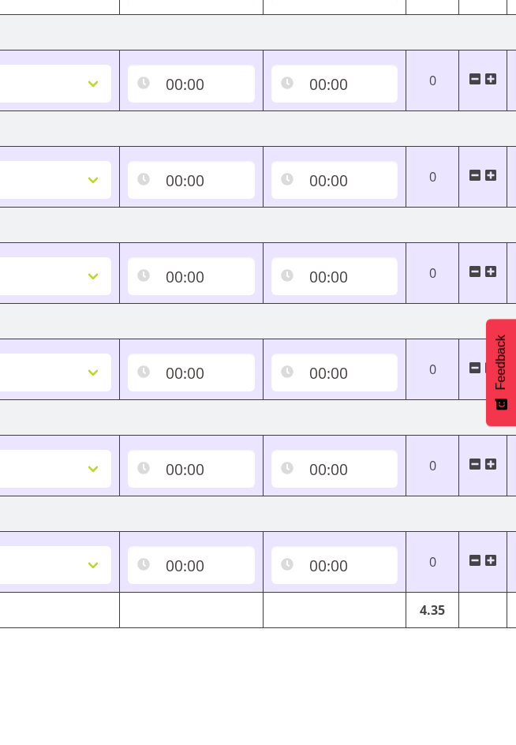
scroll to position [40, 0]
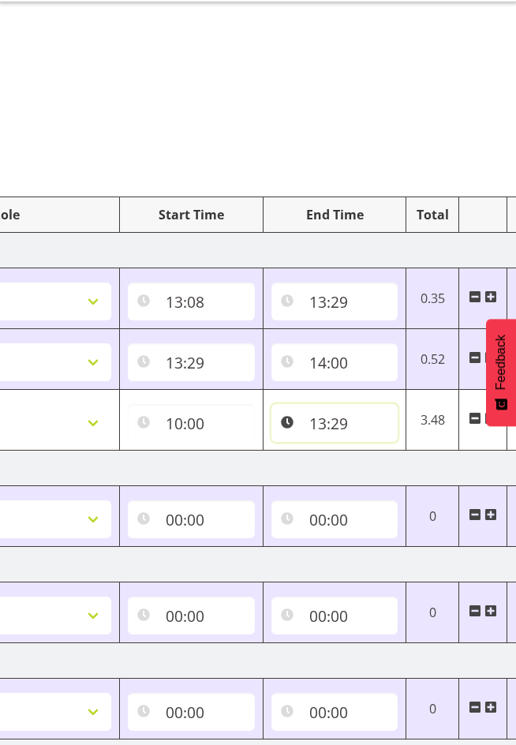
click at [338, 420] on input "13:29" at bounding box center [334, 423] width 127 height 38
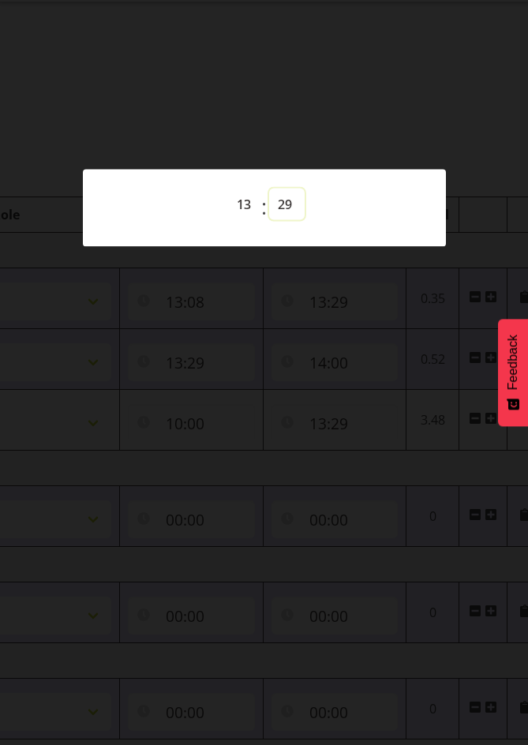
click at [290, 197] on select "00 01 02 03 04 05 06 07 08 09 10 11 12 13 14 15 16 17 18 19 20 21 22 23 24 25 2…" at bounding box center [286, 205] width 35 height 32
select select "8"
click at [269, 189] on select "00 01 02 03 04 05 06 07 08 09 10 11 12 13 14 15 16 17 18 19 20 21 22 23 24 25 2…" at bounding box center [286, 205] width 35 height 32
type input "13:08"
click at [377, 129] on div at bounding box center [264, 372] width 528 height 745
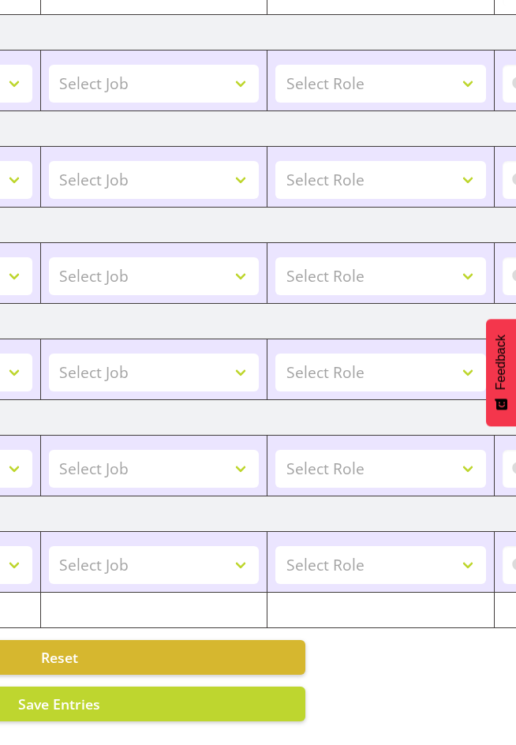
scroll to position [0, 197]
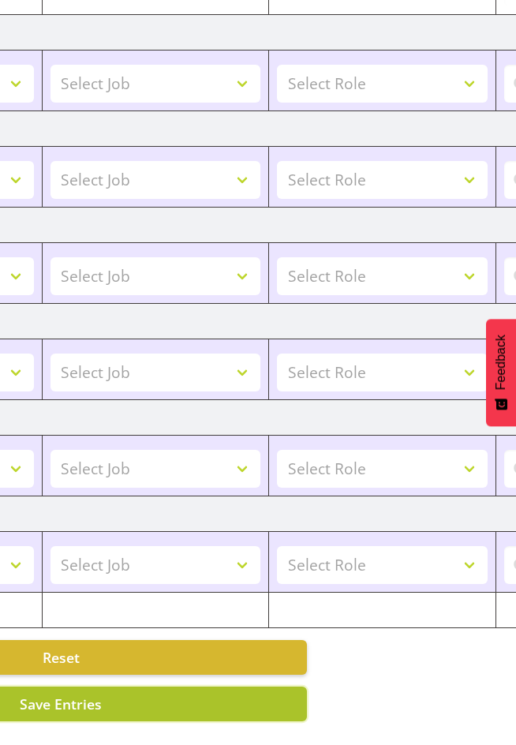
click at [133, 687] on button "Save Entries" at bounding box center [61, 703] width 492 height 35
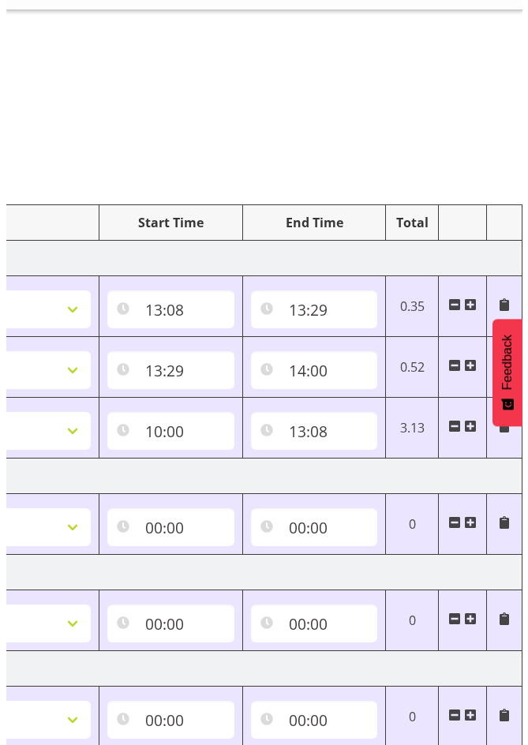
scroll to position [0, 0]
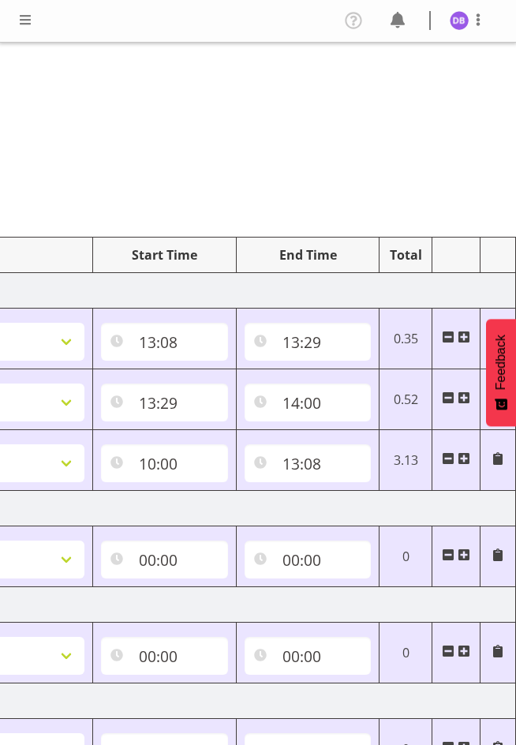
drag, startPoint x: 463, startPoint y: 2, endPoint x: 170, endPoint y: 47, distance: 296.2
click at [170, 47] on div "Manual Timesheets [DATE] - [DATE] Shift Job Role Start Time End Time Total [DAT…" at bounding box center [258, 632] width 516 height 1178
click at [327, 402] on input "14:00" at bounding box center [308, 402] width 127 height 38
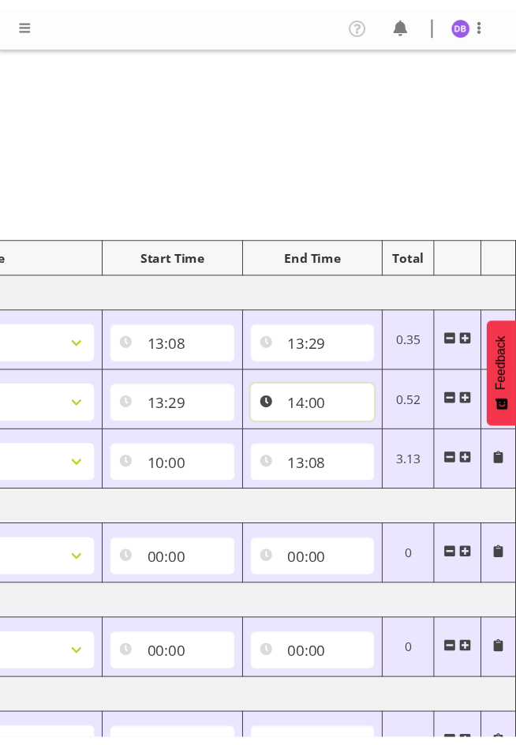
scroll to position [0, 588]
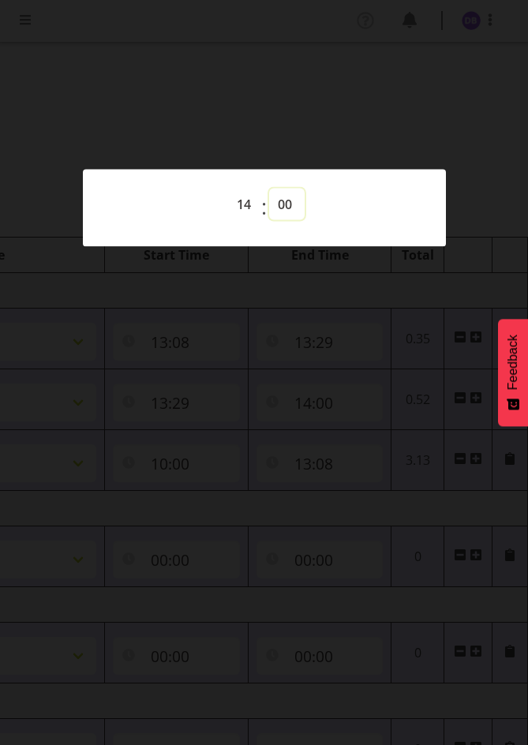
click at [283, 203] on select "00 01 02 03 04 05 06 07 08 09 10 11 12 13 14 15 16 17 18 19 20 21 22 23 24 25 2…" at bounding box center [286, 205] width 35 height 32
select select "18"
click at [269, 189] on select "00 01 02 03 04 05 06 07 08 09 10 11 12 13 14 15 16 17 18 19 20 21 22 23 24 25 2…" at bounding box center [286, 205] width 35 height 32
type input "14:18"
click at [383, 370] on div at bounding box center [264, 372] width 528 height 745
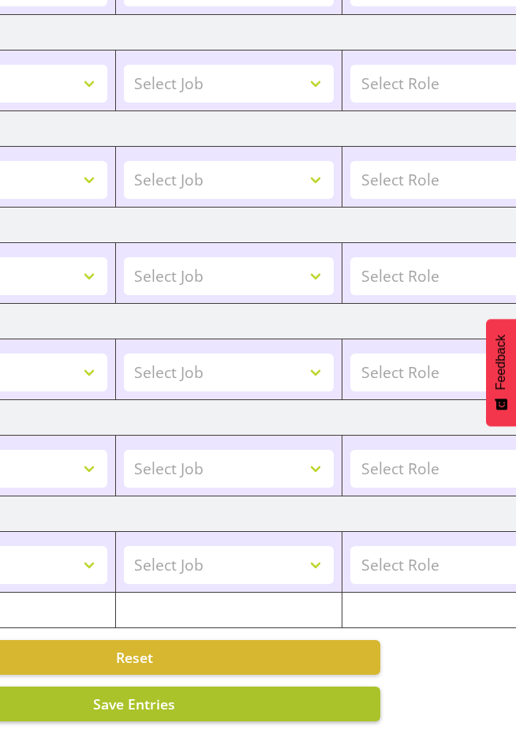
scroll to position [0, 131]
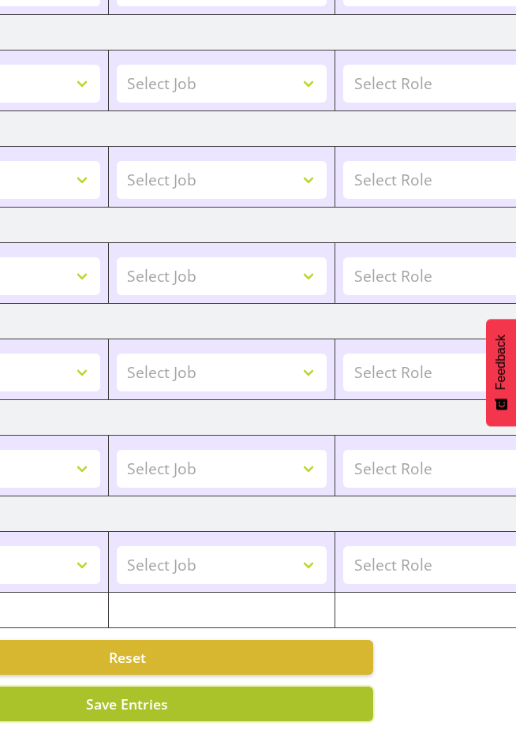
click at [186, 686] on button "Save Entries" at bounding box center [127, 703] width 492 height 35
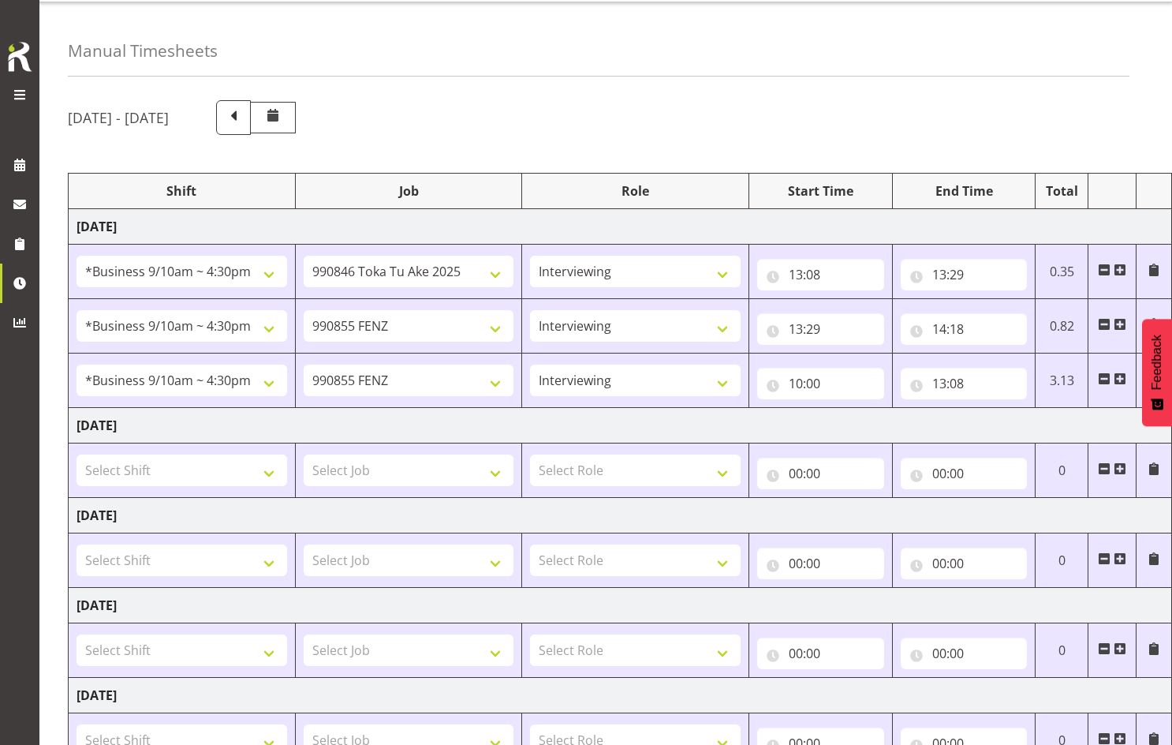
scroll to position [0, 0]
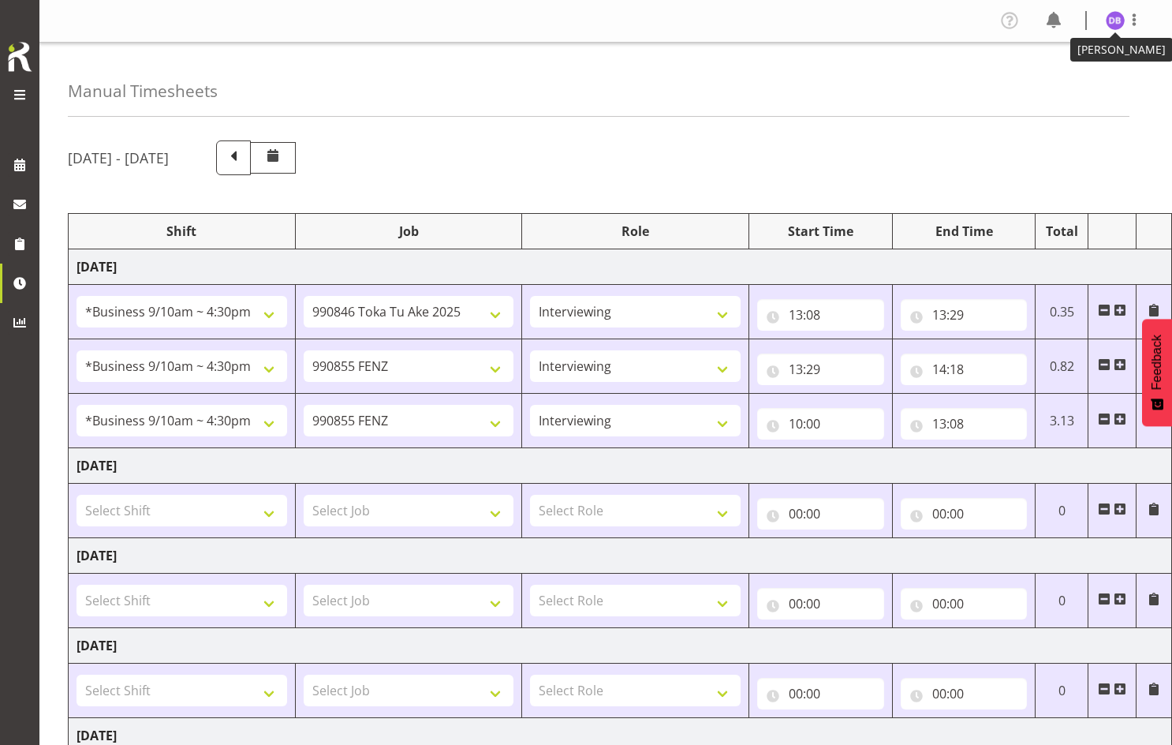
click at [515, 18] on img at bounding box center [1115, 20] width 19 height 19
click at [515, 80] on link "Log Out" at bounding box center [1067, 83] width 151 height 28
